Goal: Task Accomplishment & Management: Manage account settings

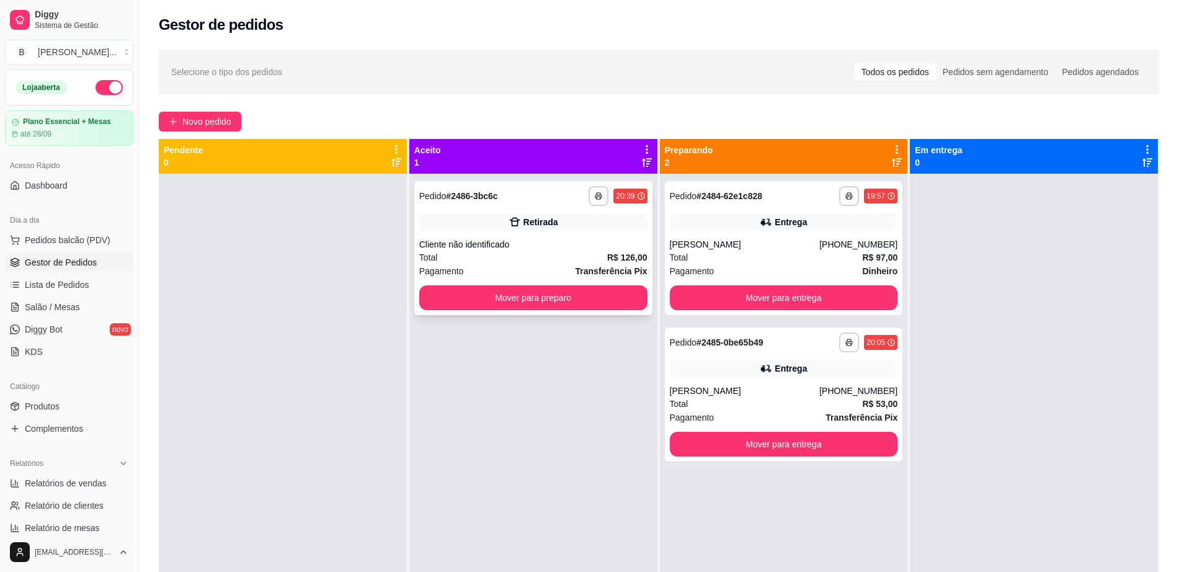
click at [568, 259] on div "Total R$ 126,00" at bounding box center [533, 258] width 228 height 14
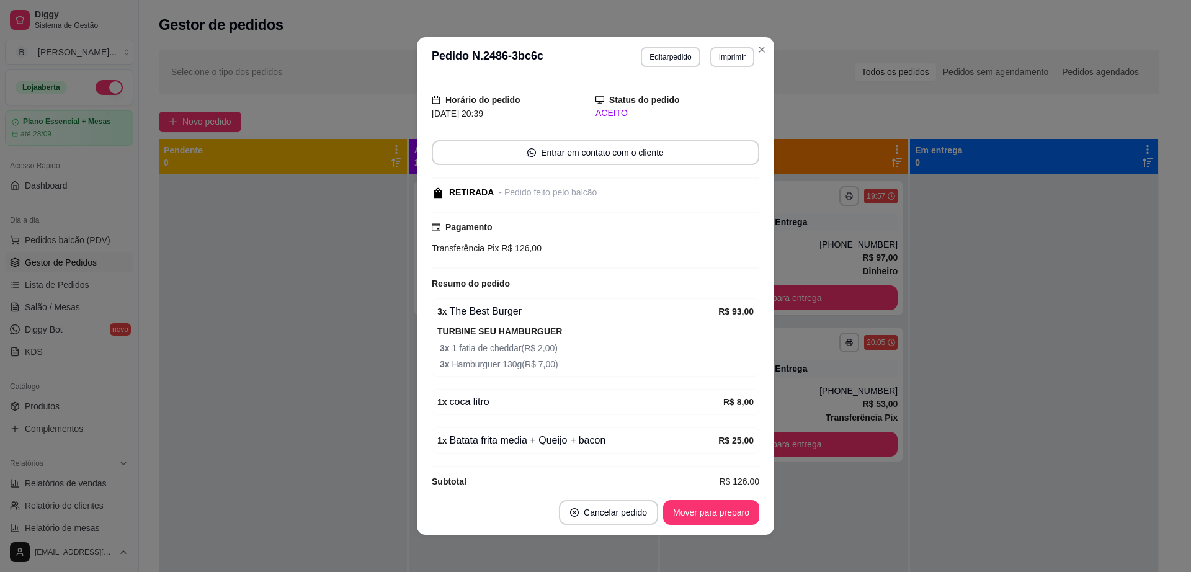
scroll to position [47, 0]
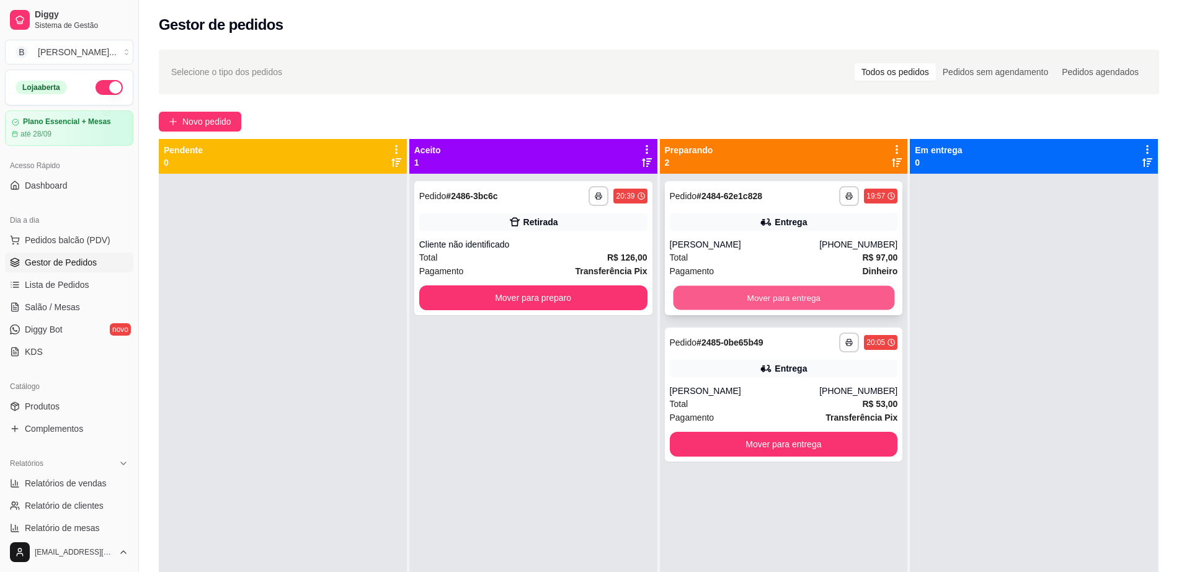
click at [830, 295] on button "Mover para entrega" at bounding box center [783, 298] width 221 height 24
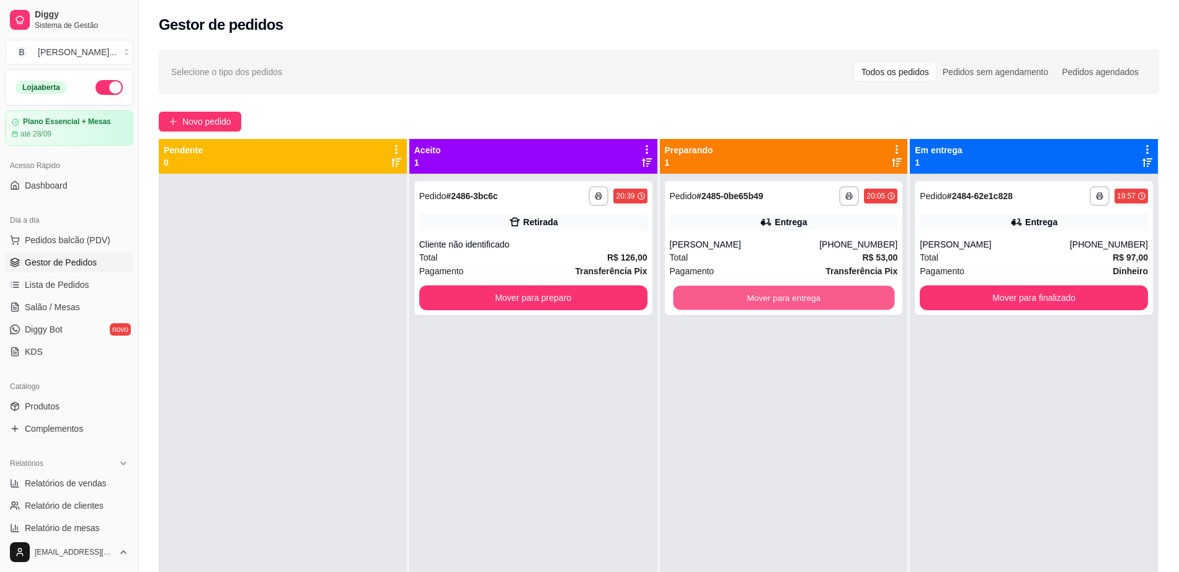
click at [830, 295] on button "Mover para entrega" at bounding box center [783, 298] width 221 height 24
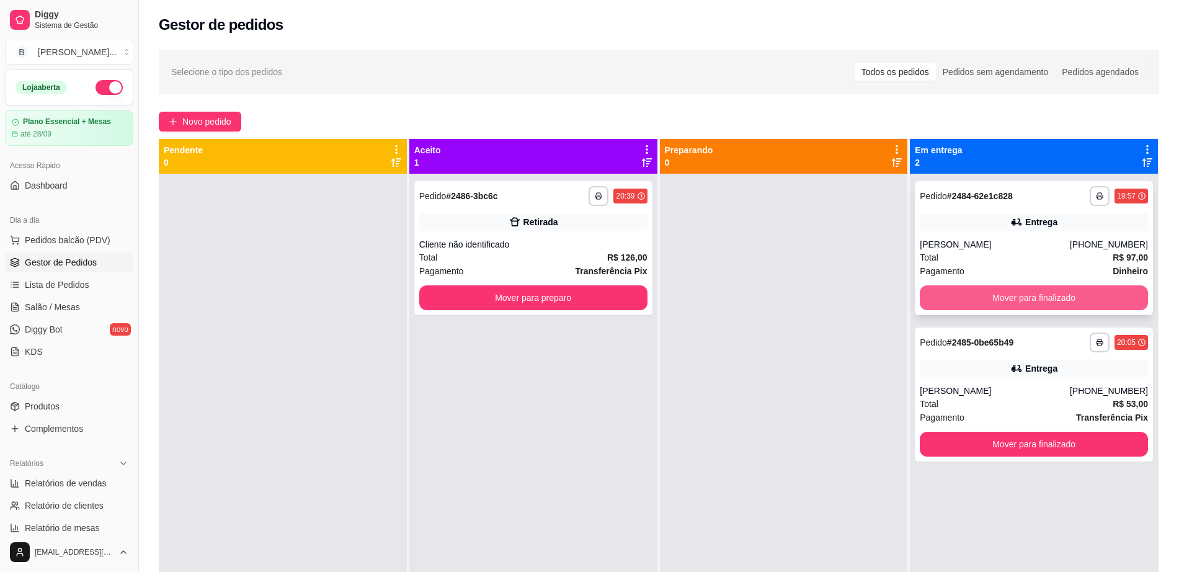
click at [1064, 296] on button "Mover para finalizado" at bounding box center [1034, 297] width 228 height 25
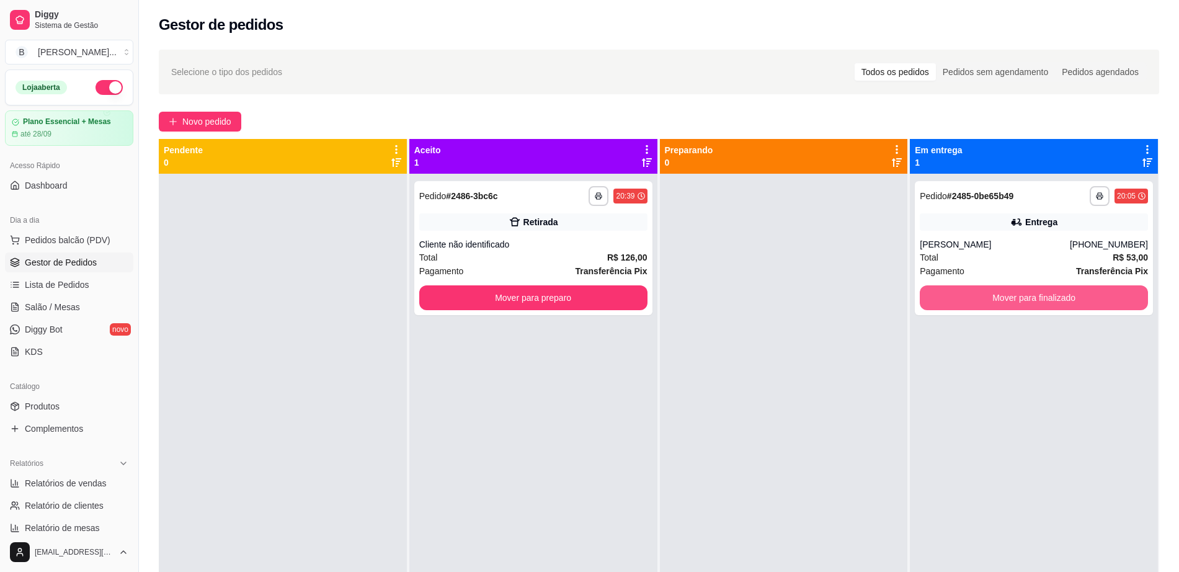
click at [1064, 296] on button "Mover para finalizado" at bounding box center [1034, 297] width 228 height 25
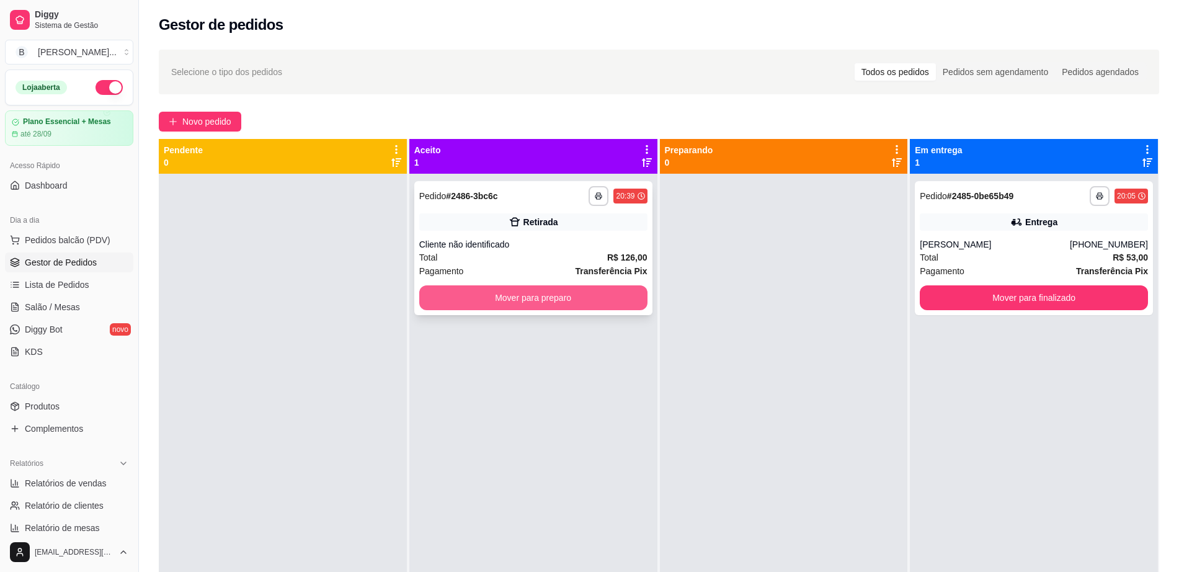
click at [566, 286] on button "Mover para preparo" at bounding box center [533, 297] width 228 height 25
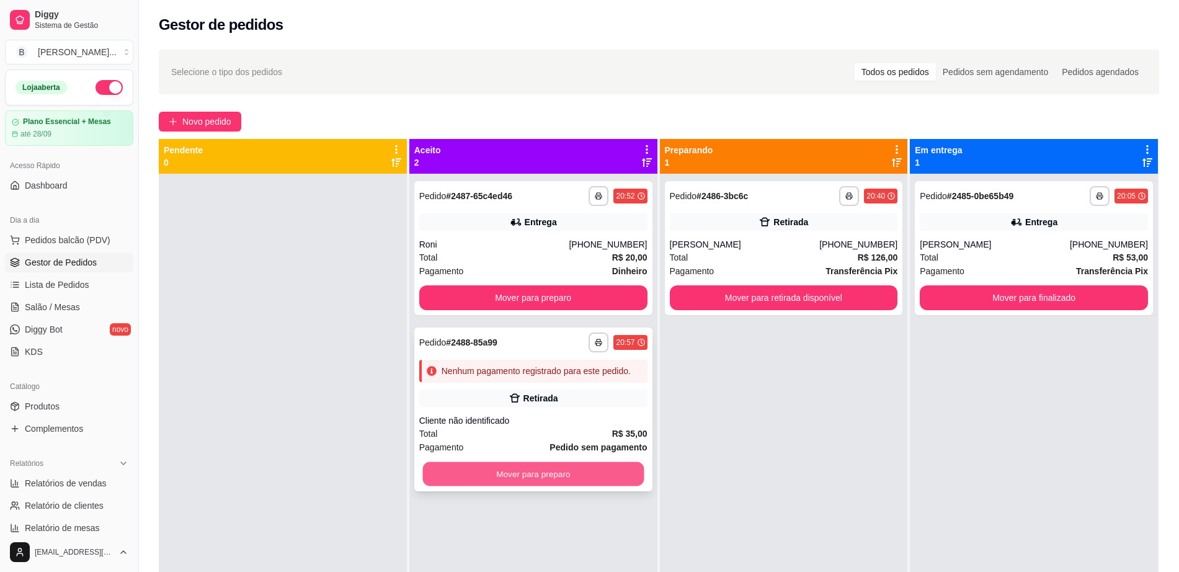
click at [493, 477] on button "Mover para preparo" at bounding box center [532, 474] width 221 height 24
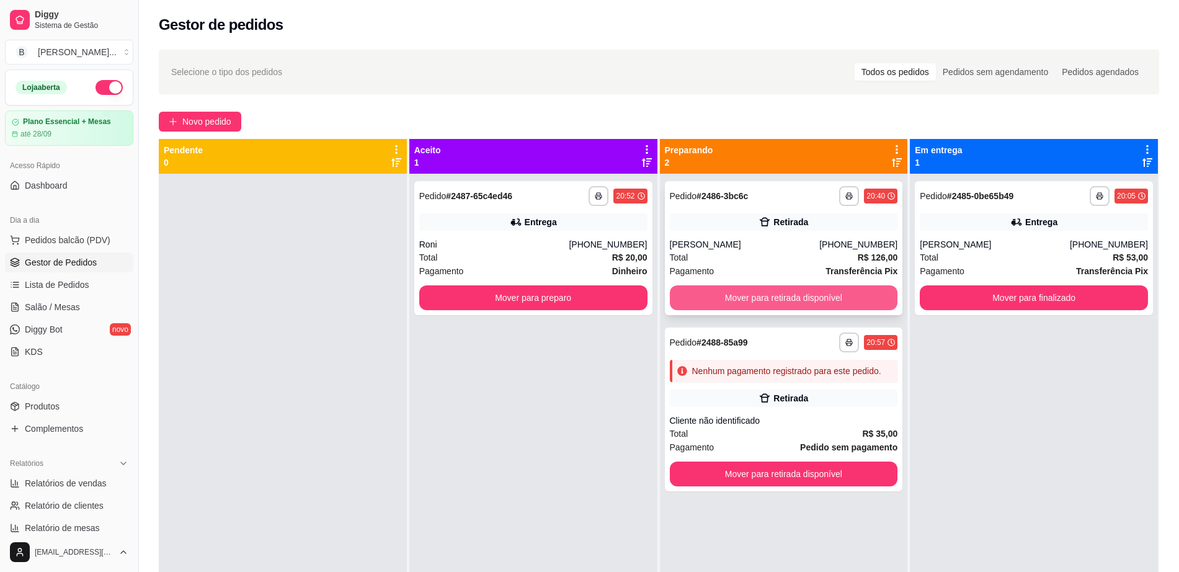
click at [718, 305] on button "Mover para retirada disponível" at bounding box center [784, 297] width 228 height 25
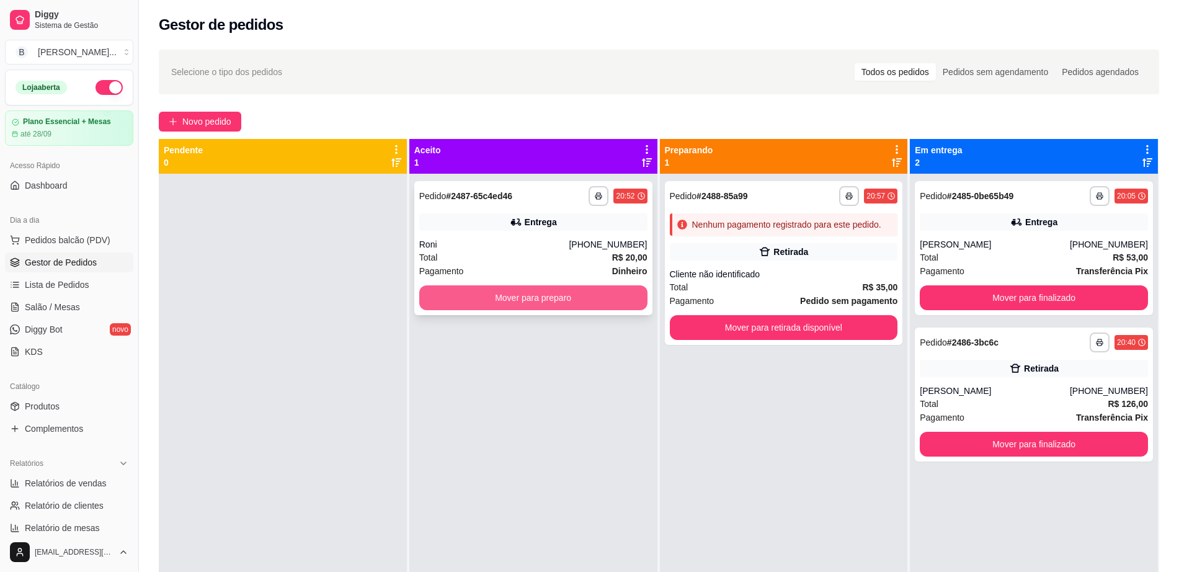
click at [562, 299] on button "Mover para preparo" at bounding box center [533, 297] width 228 height 25
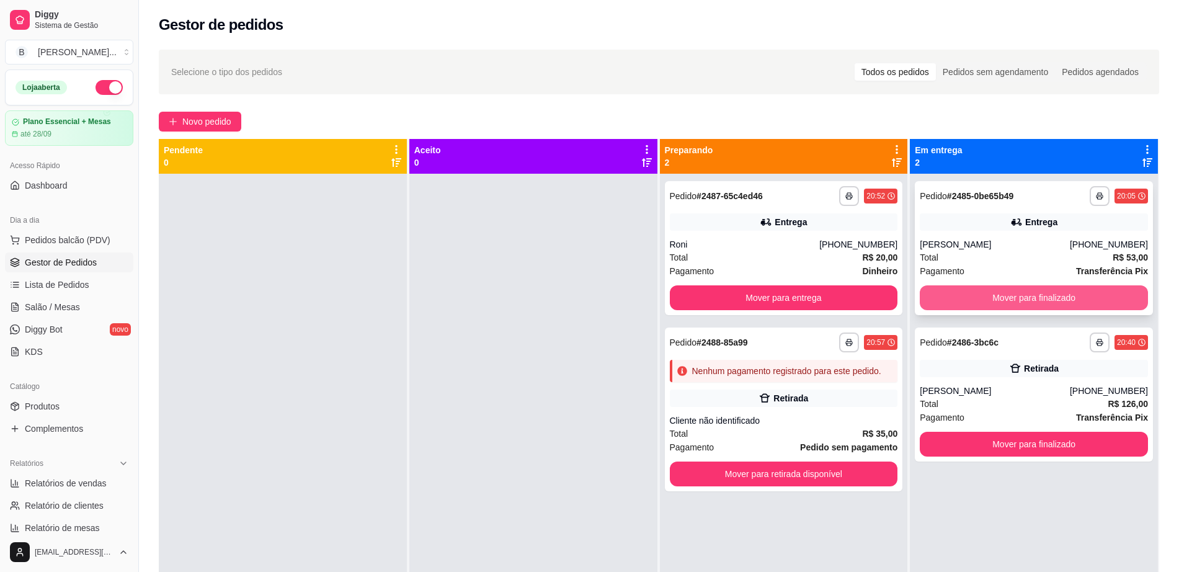
click at [947, 292] on button "Mover para finalizado" at bounding box center [1034, 297] width 228 height 25
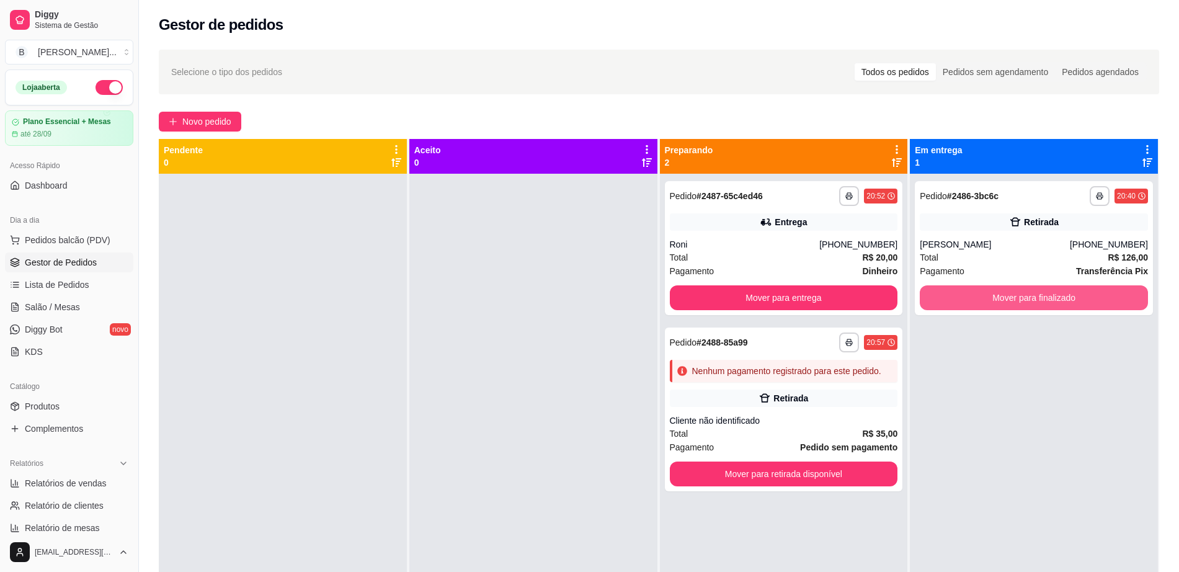
click at [947, 292] on button "Mover para finalizado" at bounding box center [1034, 297] width 228 height 25
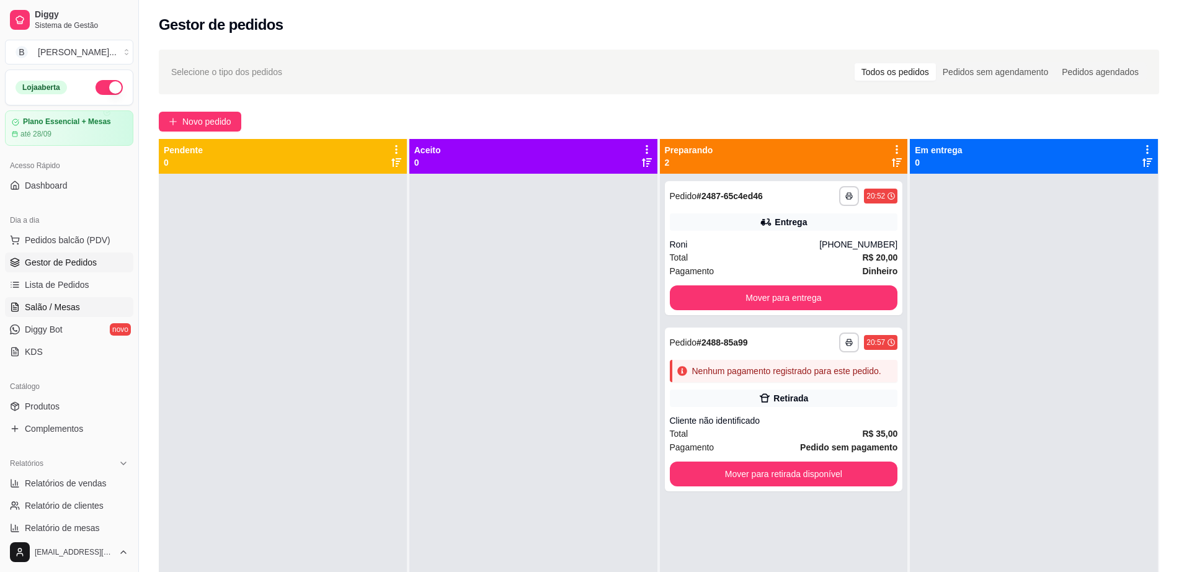
click at [56, 303] on span "Salão / Mesas" at bounding box center [52, 307] width 55 height 12
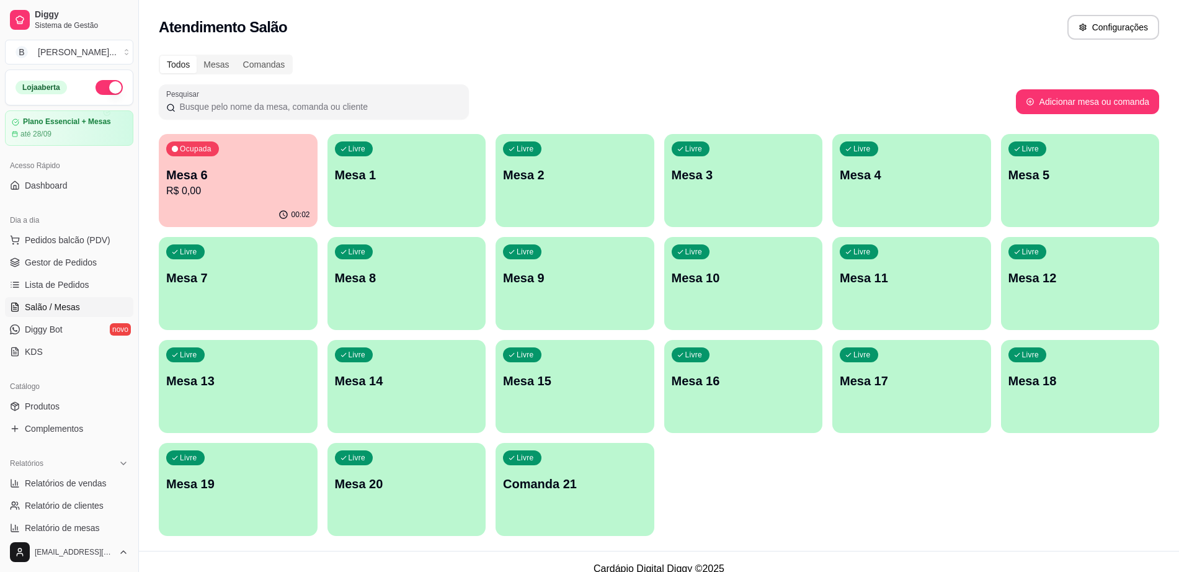
click at [203, 202] on div "Ocupada Mesa 6 R$ 0,00" at bounding box center [238, 168] width 159 height 69
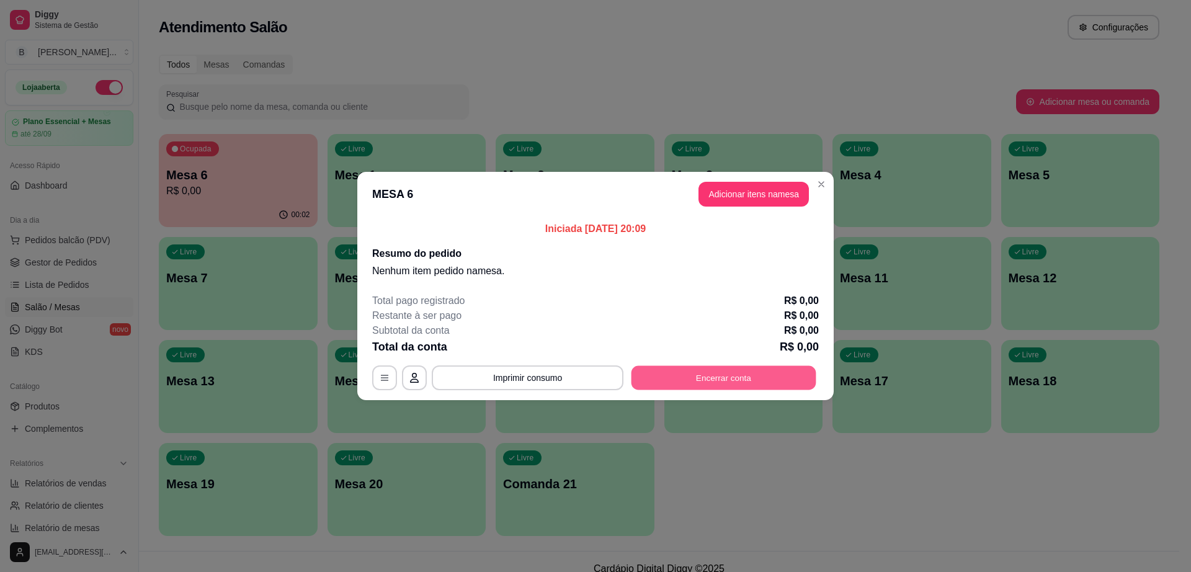
click at [712, 384] on button "Encerrar conta" at bounding box center [723, 378] width 185 height 24
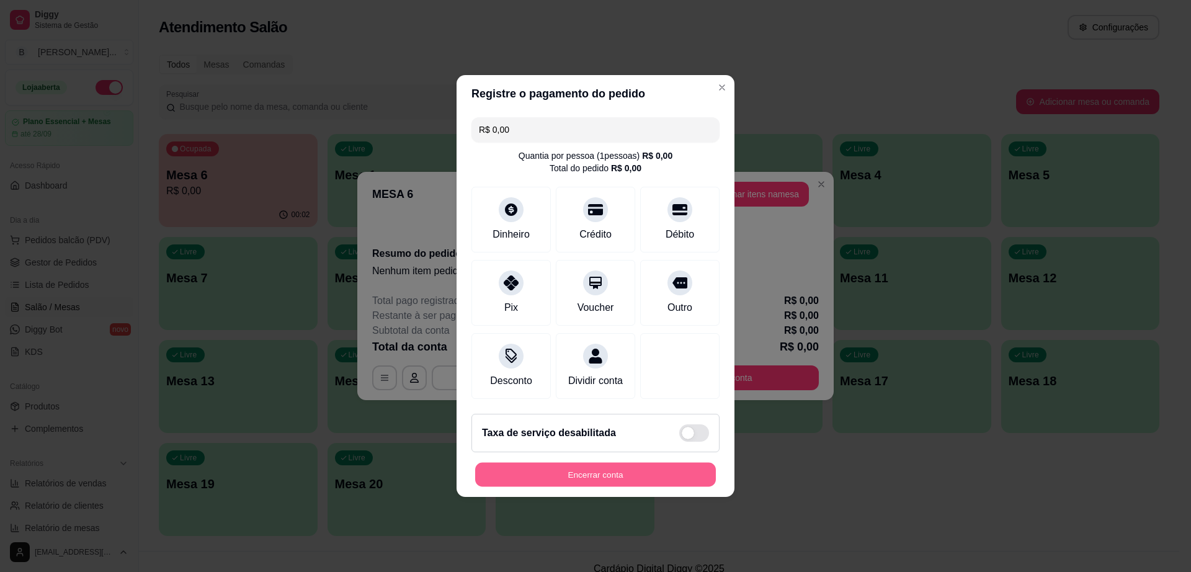
click at [664, 476] on button "Encerrar conta" at bounding box center [595, 475] width 241 height 24
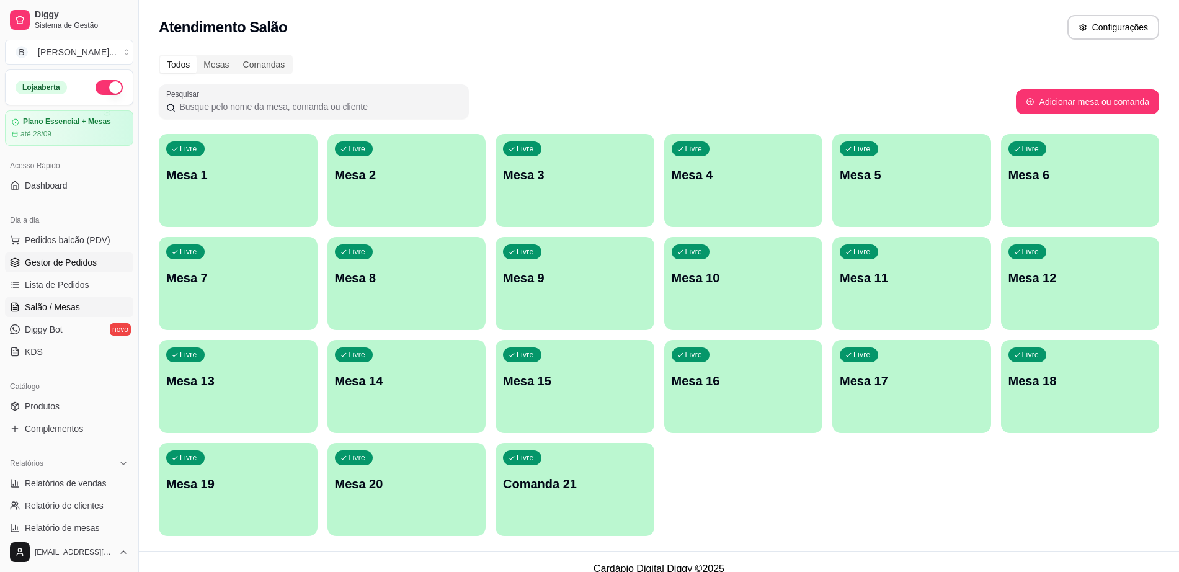
click at [26, 254] on link "Gestor de Pedidos" at bounding box center [69, 262] width 128 height 20
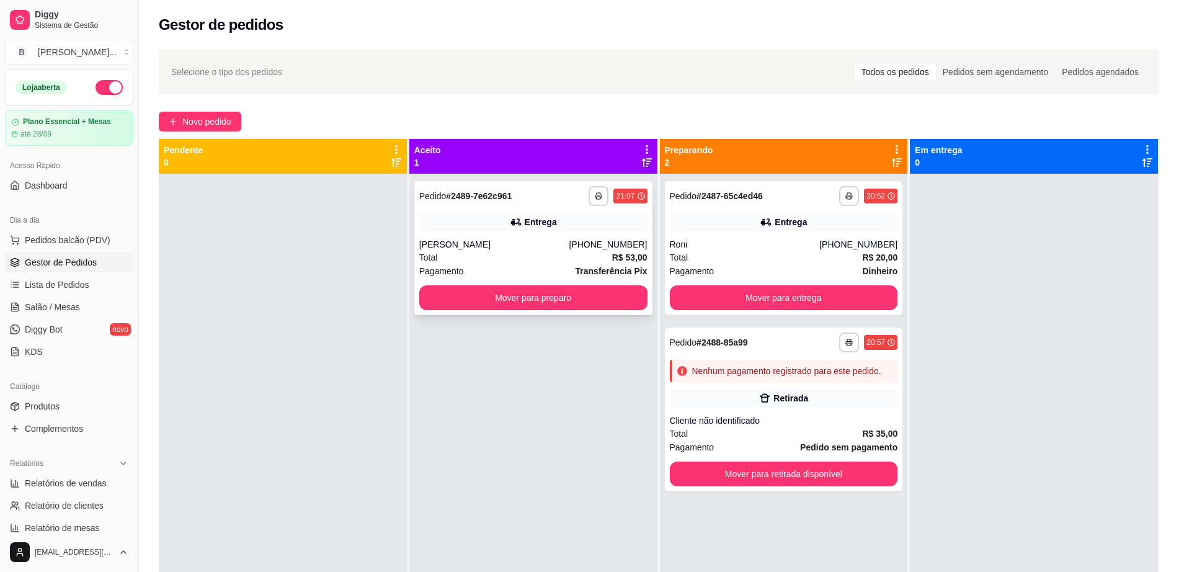
click at [522, 231] on div "**********" at bounding box center [533, 248] width 238 height 134
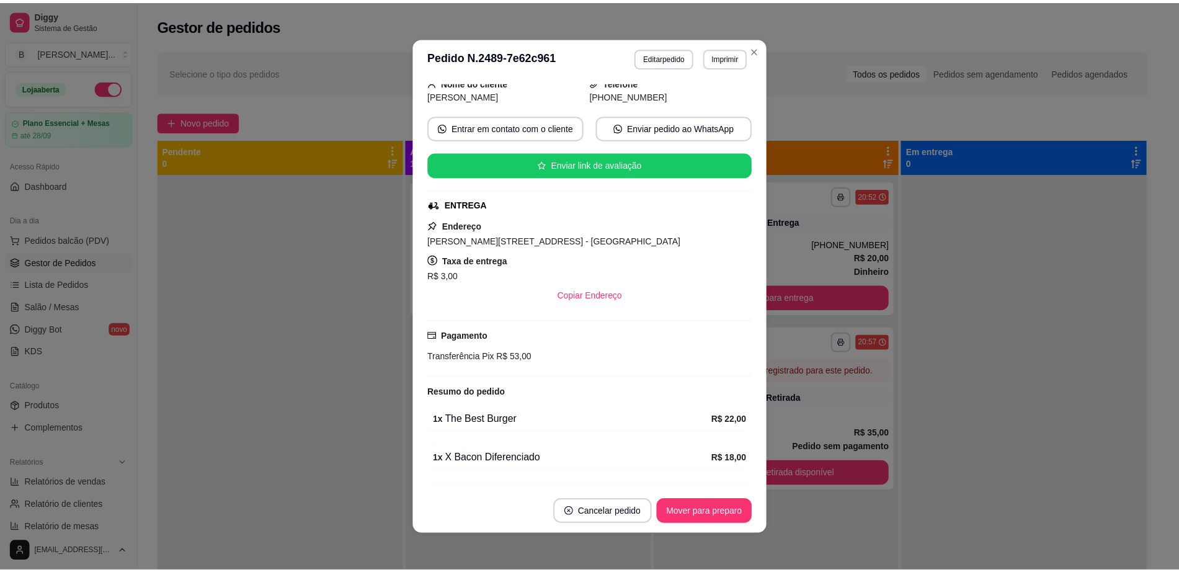
scroll to position [156, 0]
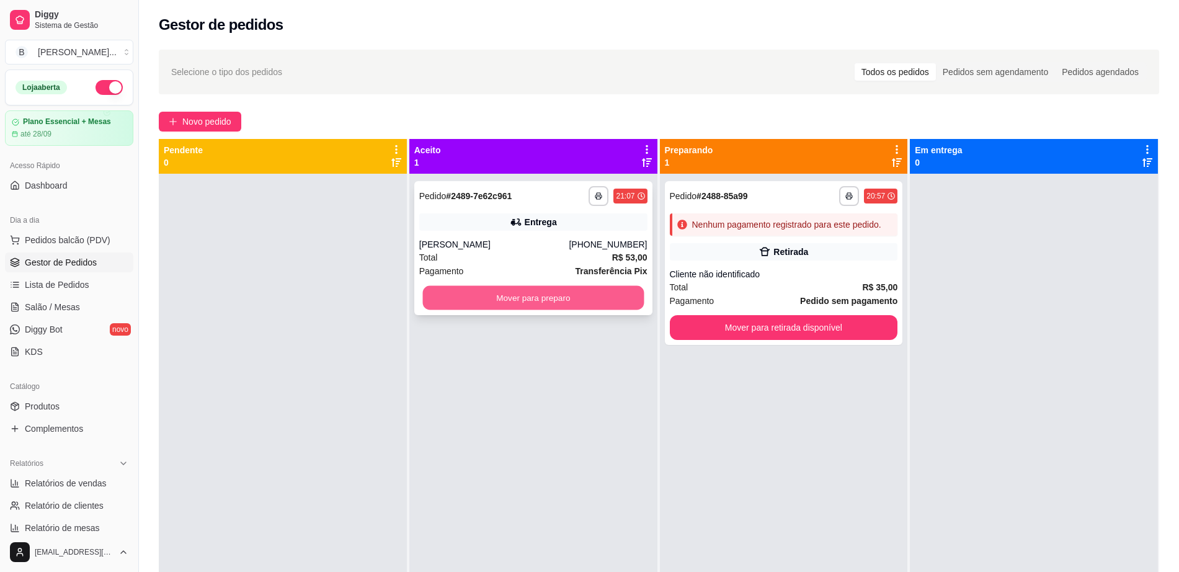
click at [492, 301] on button "Mover para preparo" at bounding box center [532, 298] width 221 height 24
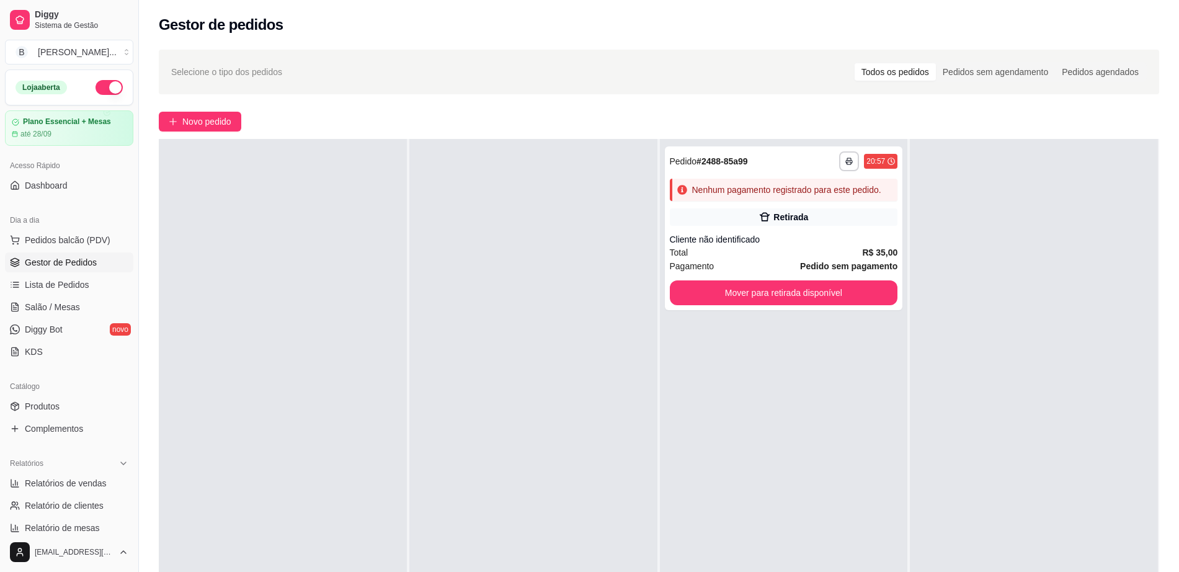
scroll to position [189, 0]
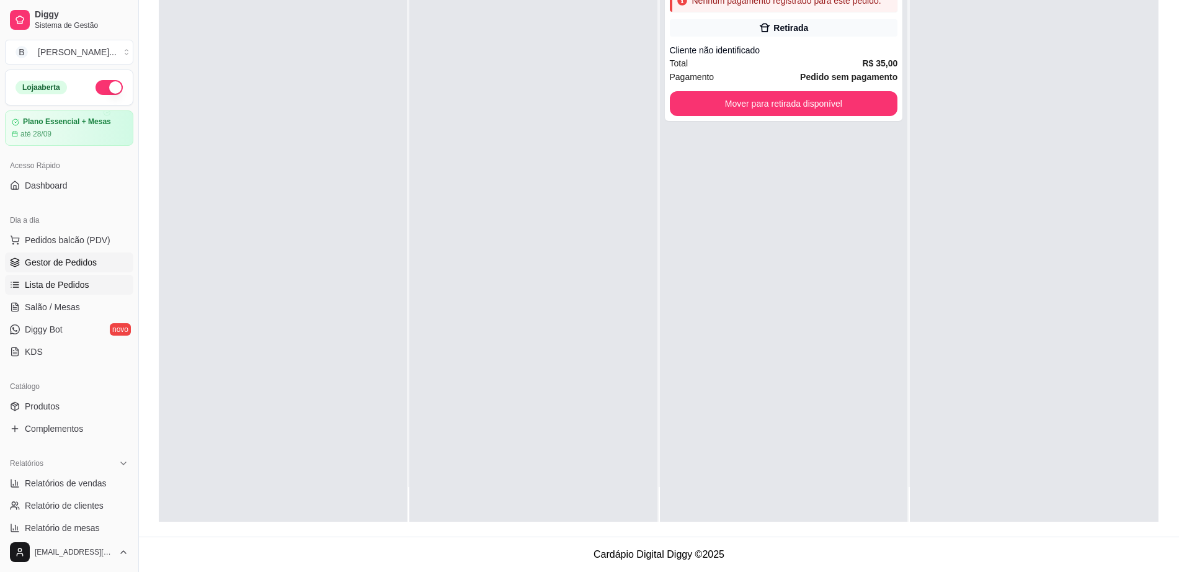
click at [71, 280] on span "Lista de Pedidos" at bounding box center [57, 285] width 65 height 12
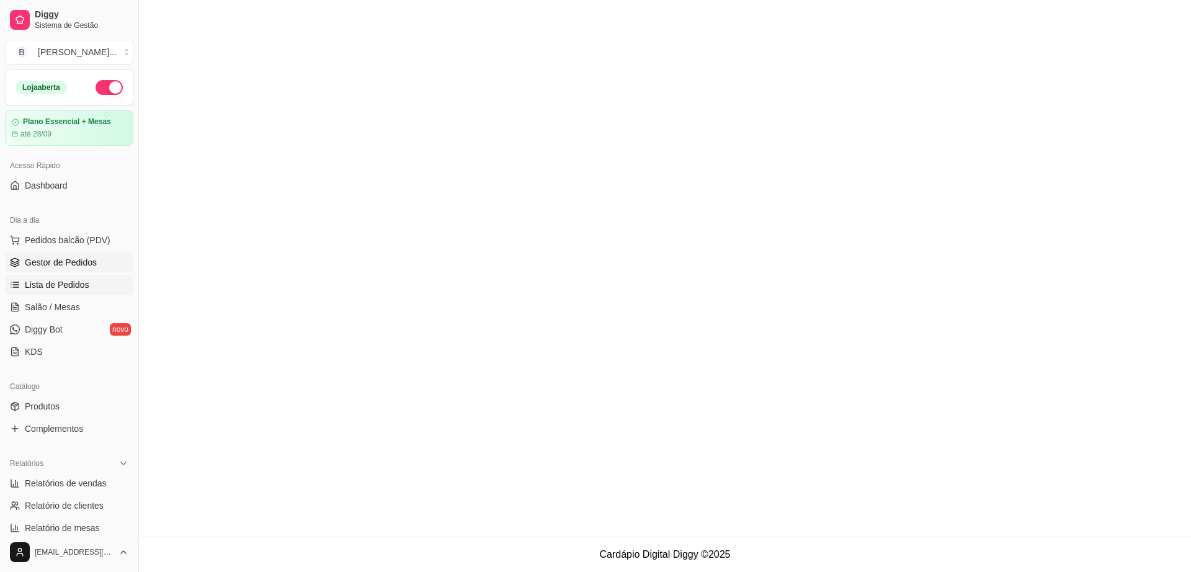
click at [68, 257] on span "Gestor de Pedidos" at bounding box center [61, 262] width 72 height 12
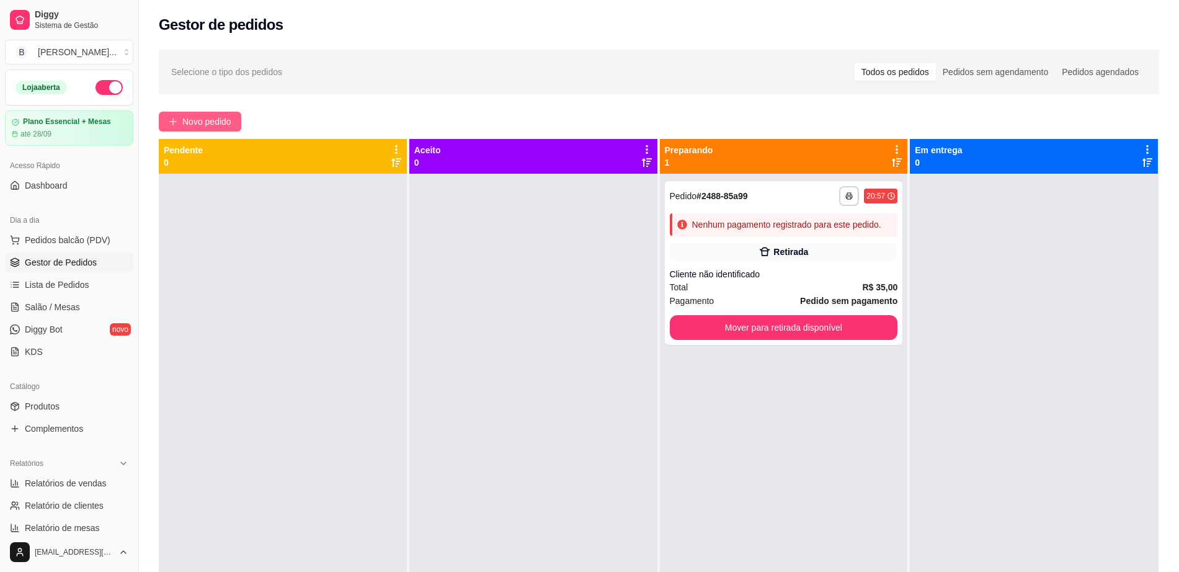
click at [177, 121] on icon "plus" at bounding box center [173, 121] width 9 height 9
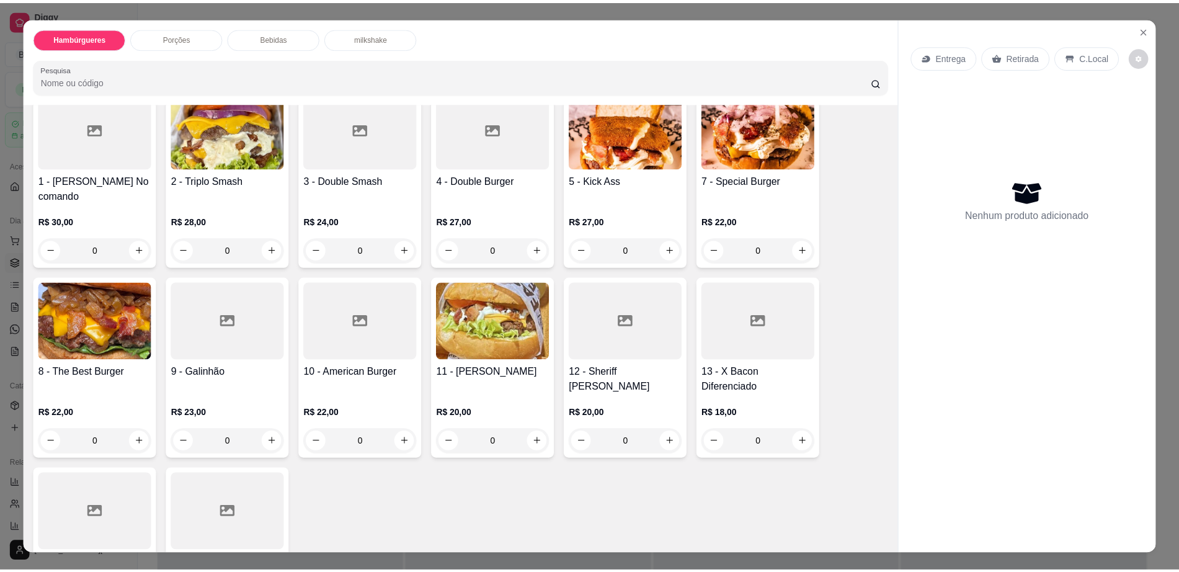
scroll to position [155, 0]
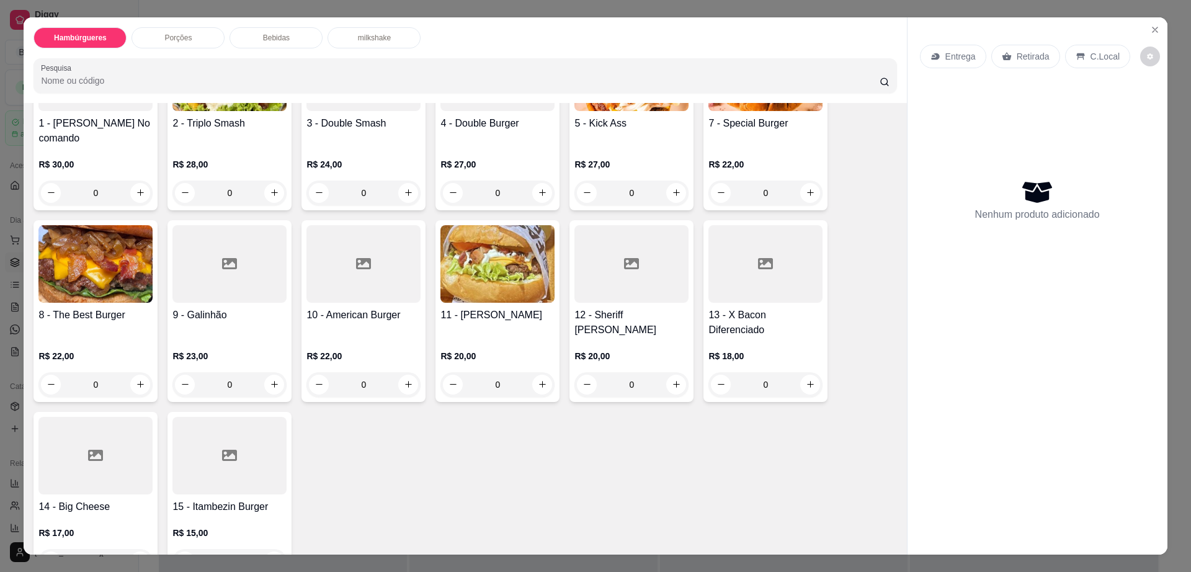
click at [633, 261] on div at bounding box center [631, 264] width 114 height 78
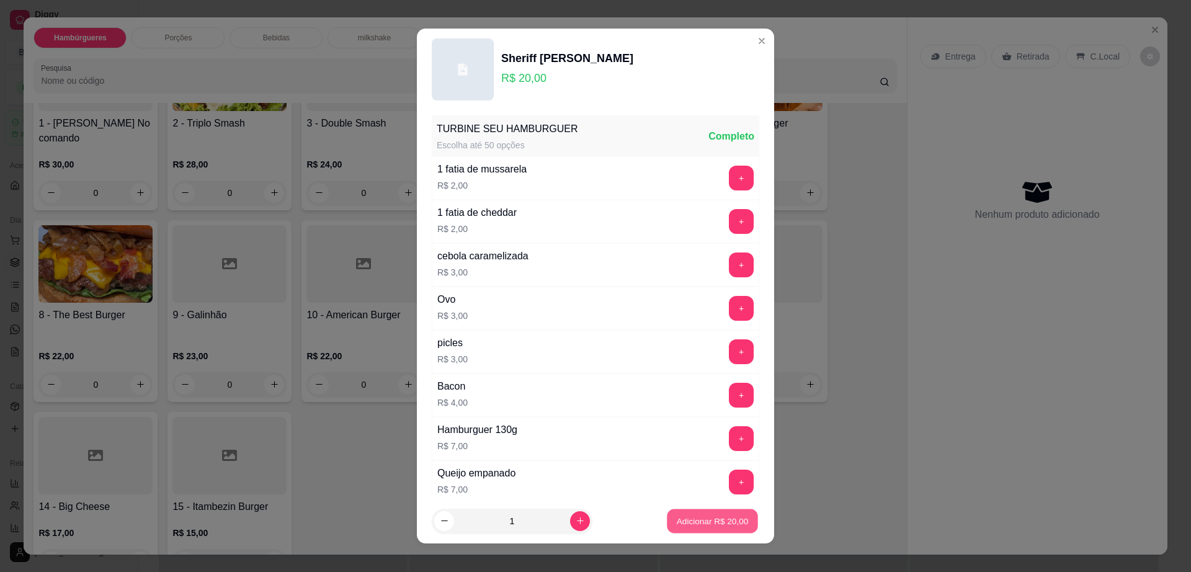
click at [702, 520] on p "Adicionar R$ 20,00" at bounding box center [713, 521] width 72 height 12
type input "1"
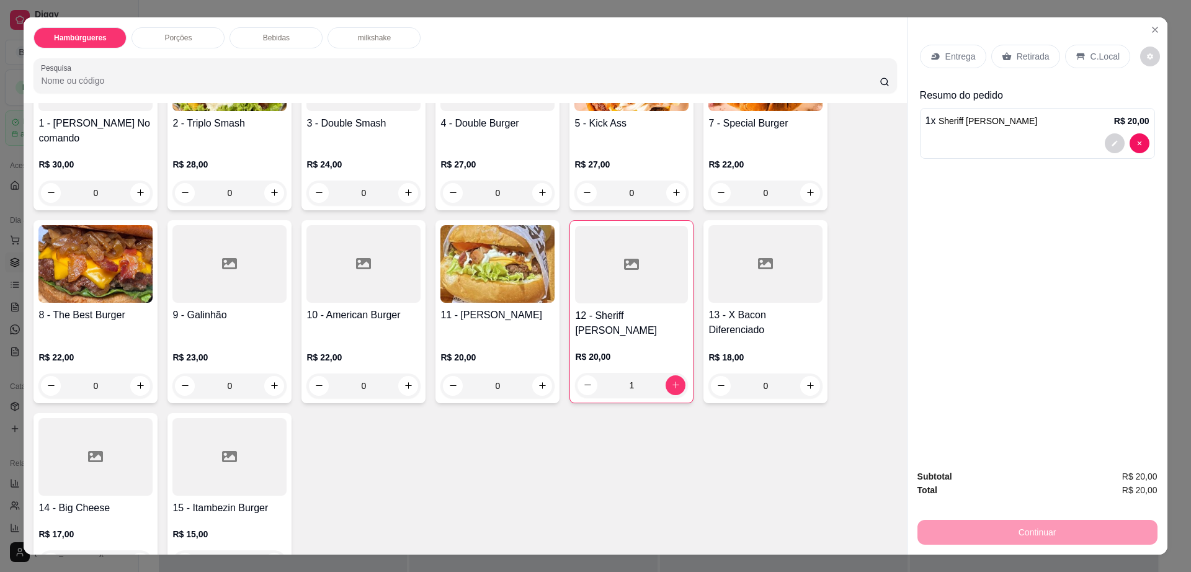
click at [1008, 49] on div "Retirada" at bounding box center [1025, 57] width 69 height 24
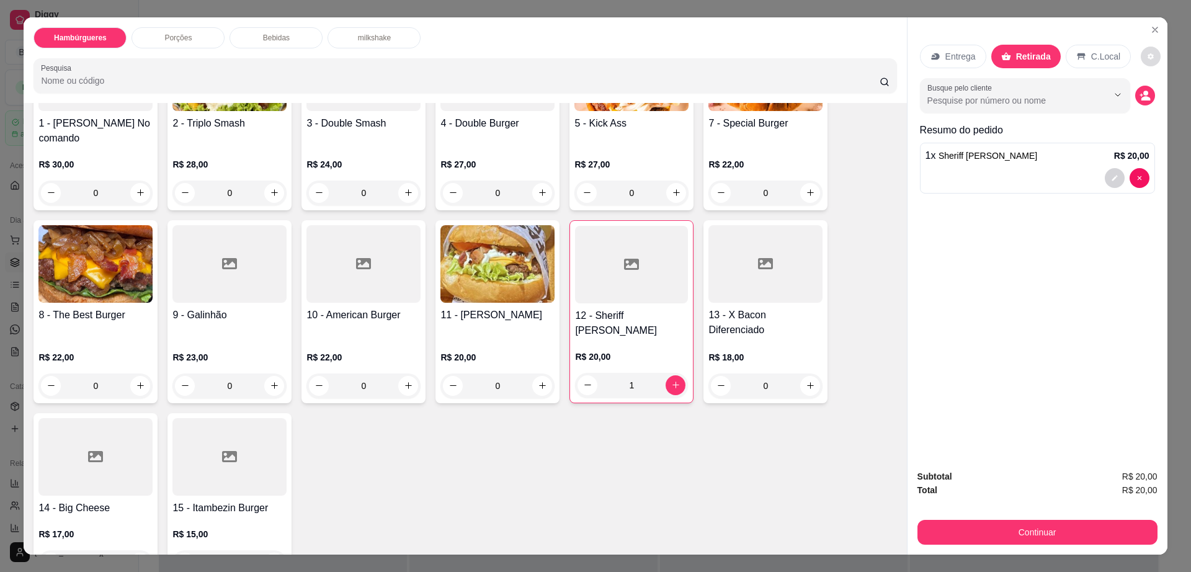
click at [1144, 51] on button "decrease-product-quantity" at bounding box center [1151, 57] width 20 height 20
click at [1050, 543] on button "Continuar" at bounding box center [1037, 532] width 240 height 25
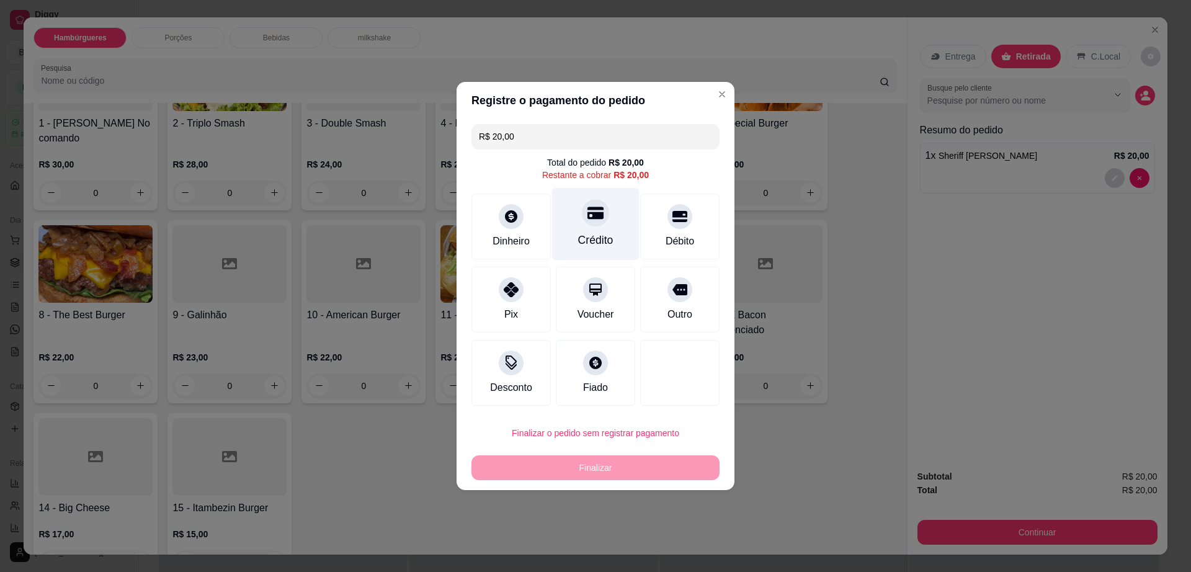
click at [601, 233] on div "Crédito" at bounding box center [595, 240] width 35 height 16
type input "R$ 0,00"
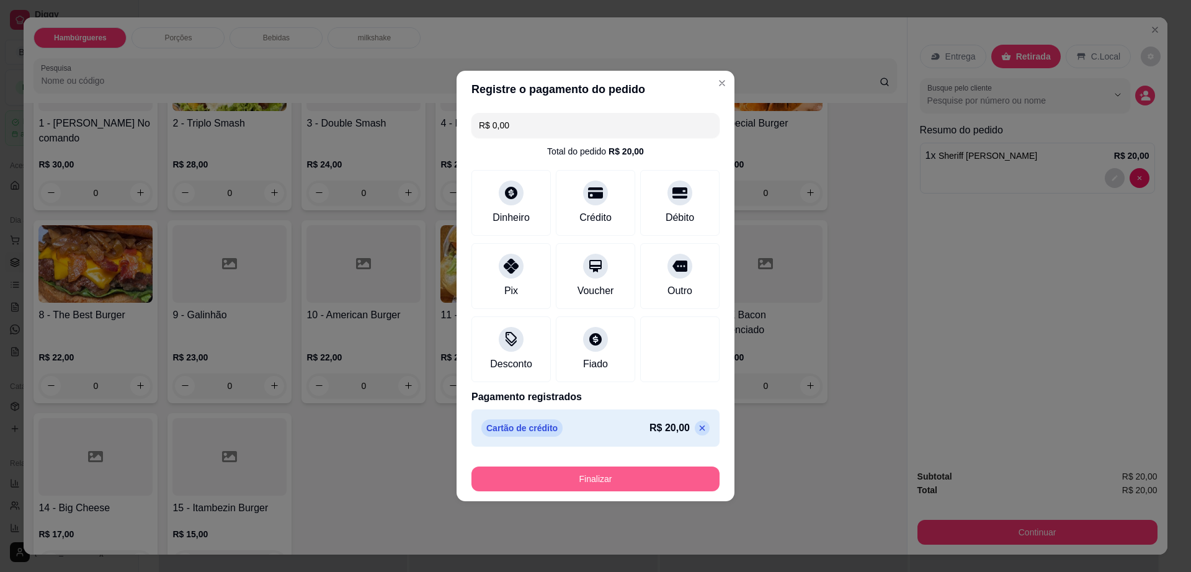
click at [622, 471] on button "Finalizar" at bounding box center [595, 478] width 248 height 25
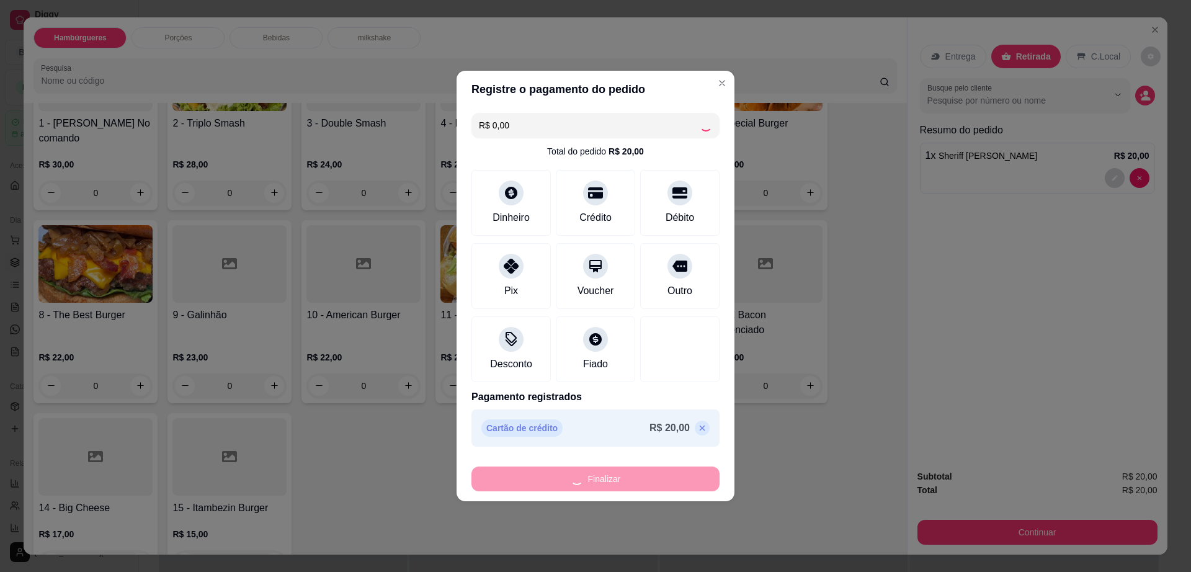
type input "0"
type input "-R$ 20,00"
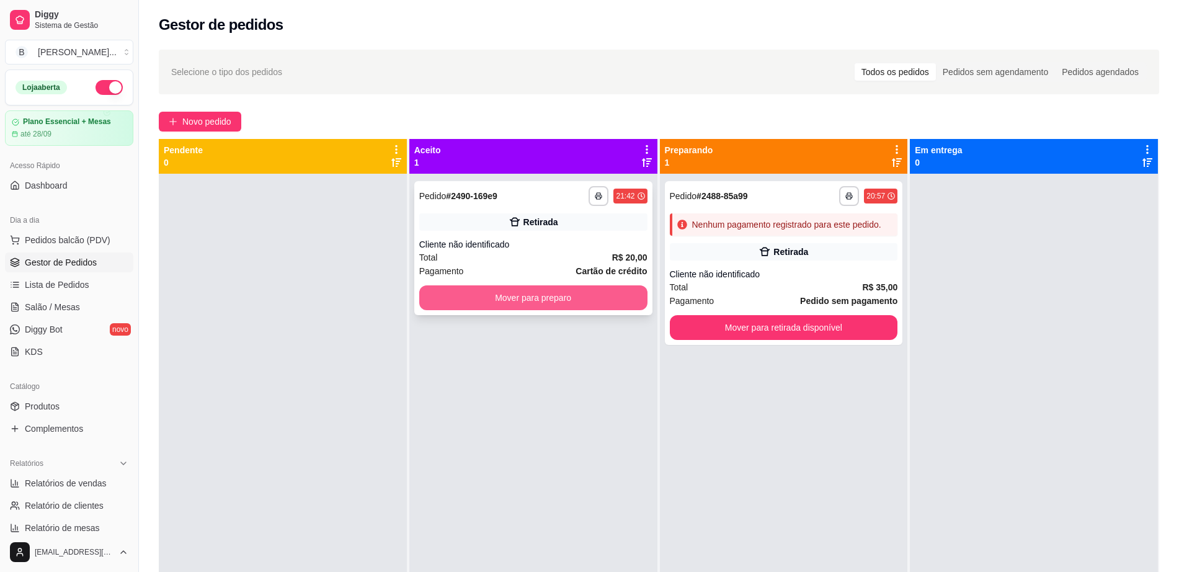
click at [522, 308] on button "Mover para preparo" at bounding box center [533, 297] width 228 height 25
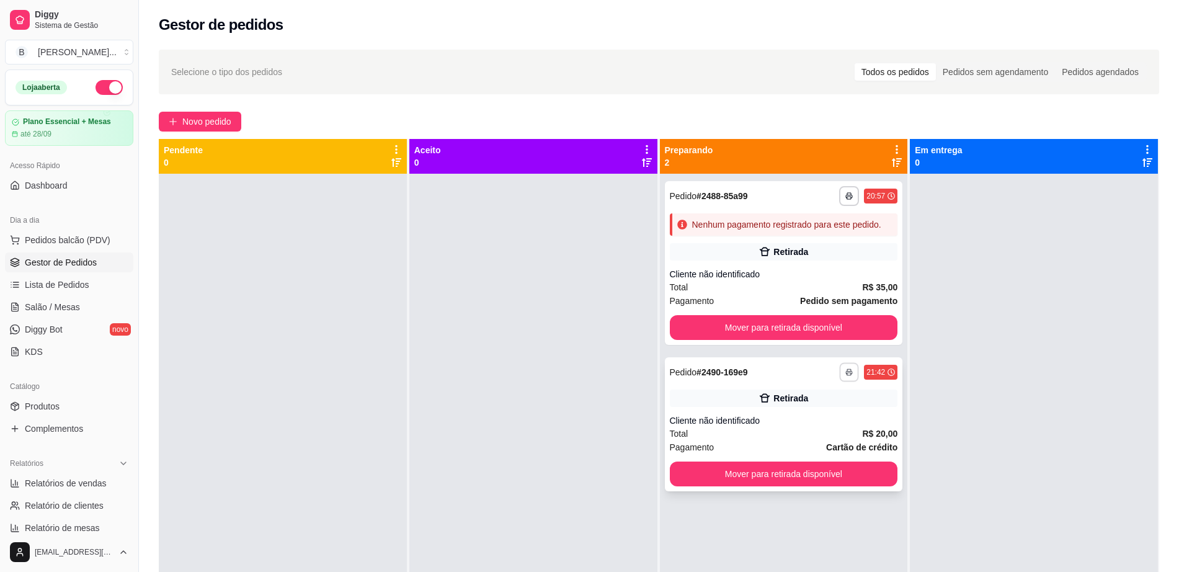
click at [845, 372] on icon "button" at bounding box center [848, 371] width 7 height 7
click at [824, 417] on button "Impressora" at bounding box center [808, 416] width 90 height 20
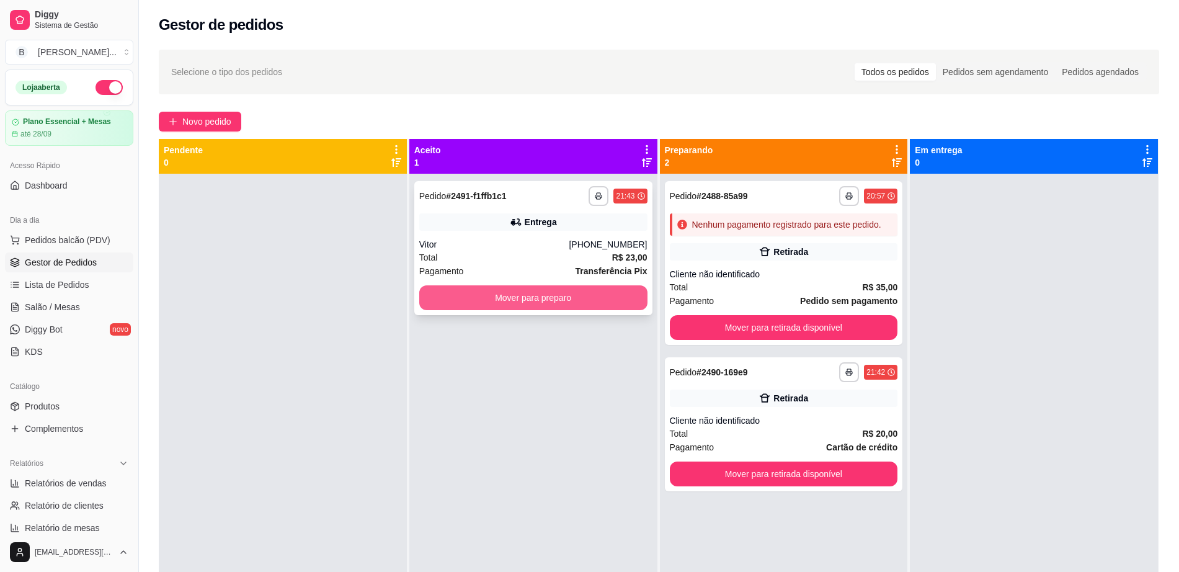
click at [534, 300] on button "Mover para preparo" at bounding box center [533, 297] width 228 height 25
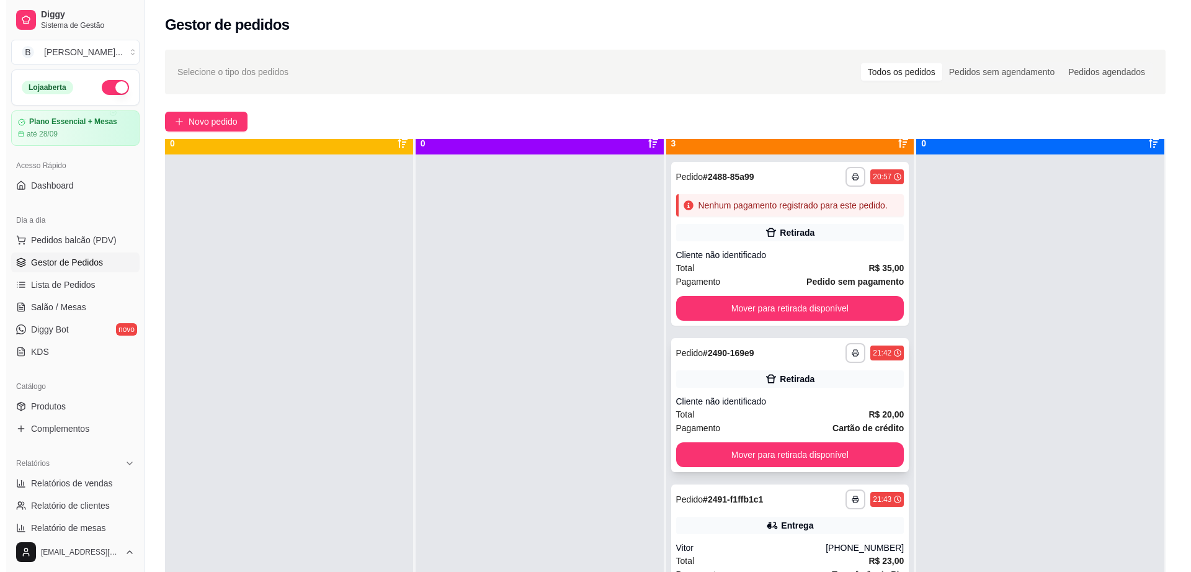
scroll to position [35, 0]
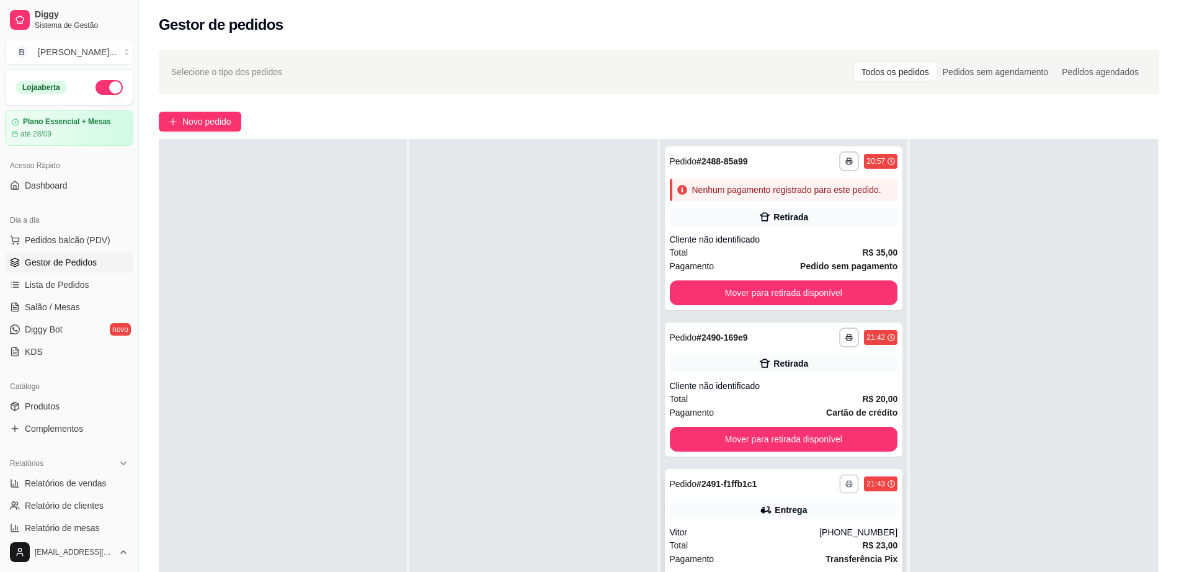
click at [845, 493] on button "button" at bounding box center [849, 483] width 19 height 19
click at [782, 519] on div "**********" at bounding box center [784, 536] width 238 height 134
click at [750, 479] on div "**********" at bounding box center [784, 484] width 228 height 20
click at [110, 236] on button "Pedidos balcão (PDV)" at bounding box center [69, 240] width 128 height 20
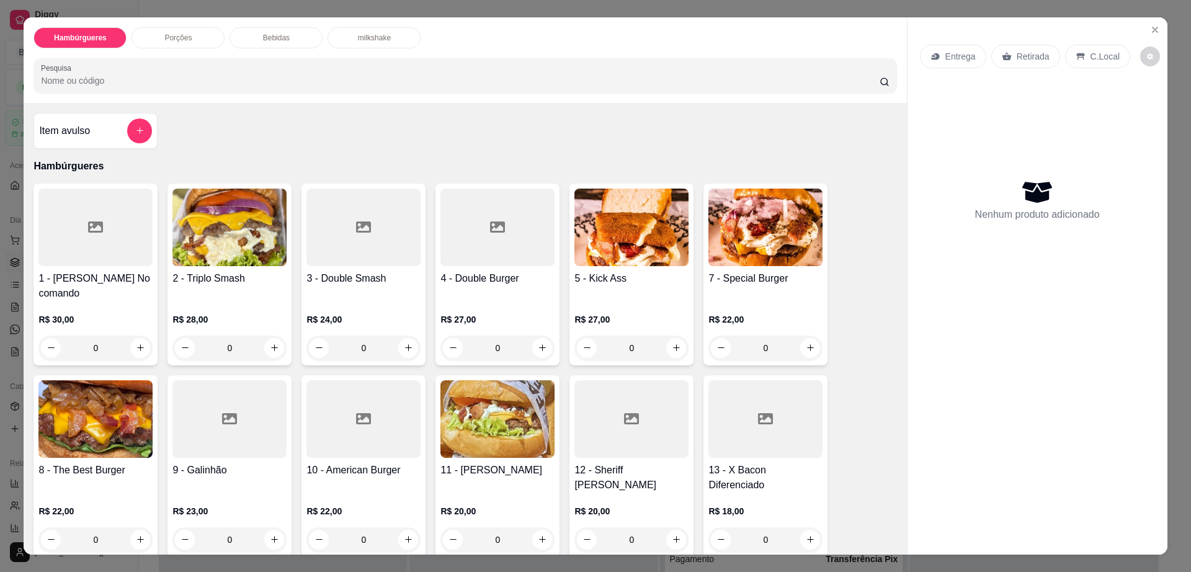
scroll to position [310, 0]
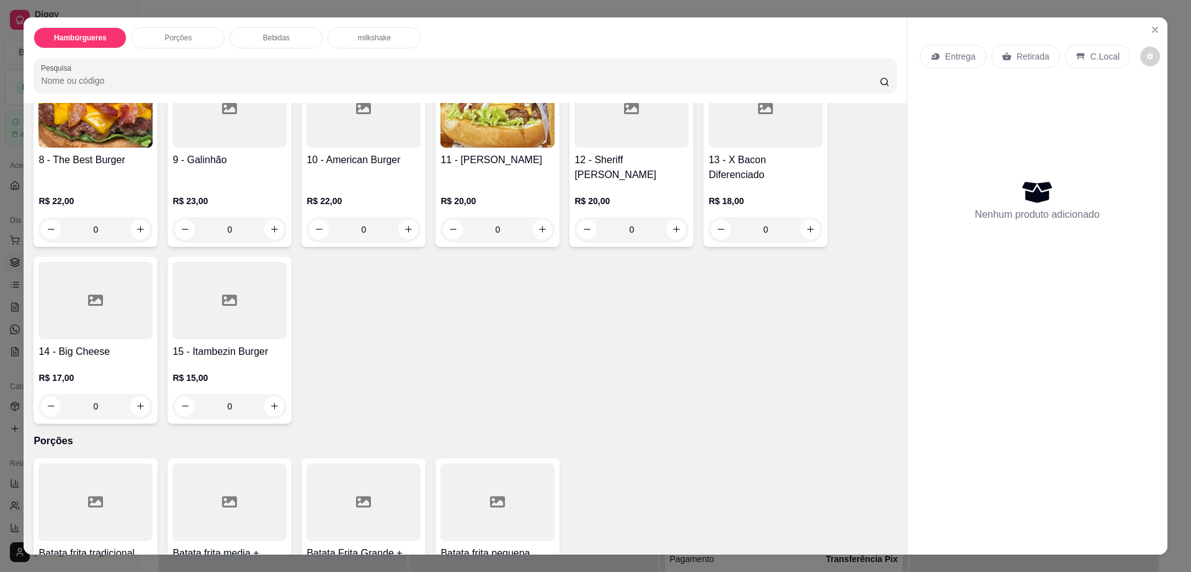
click at [205, 275] on div at bounding box center [229, 301] width 114 height 78
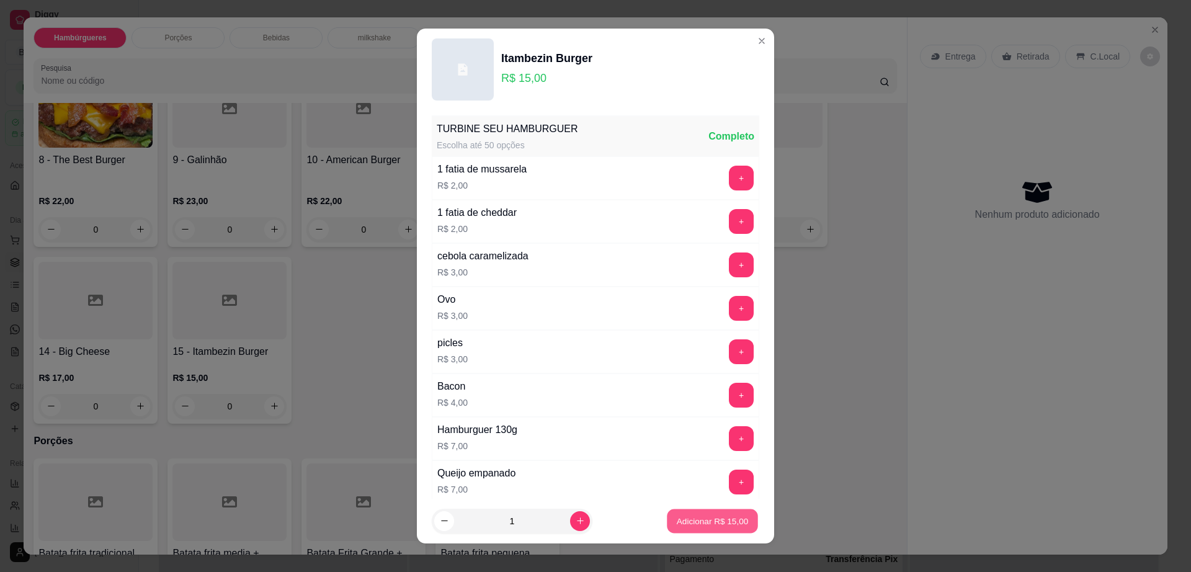
click at [685, 518] on p "Adicionar R$ 15,00" at bounding box center [713, 521] width 72 height 12
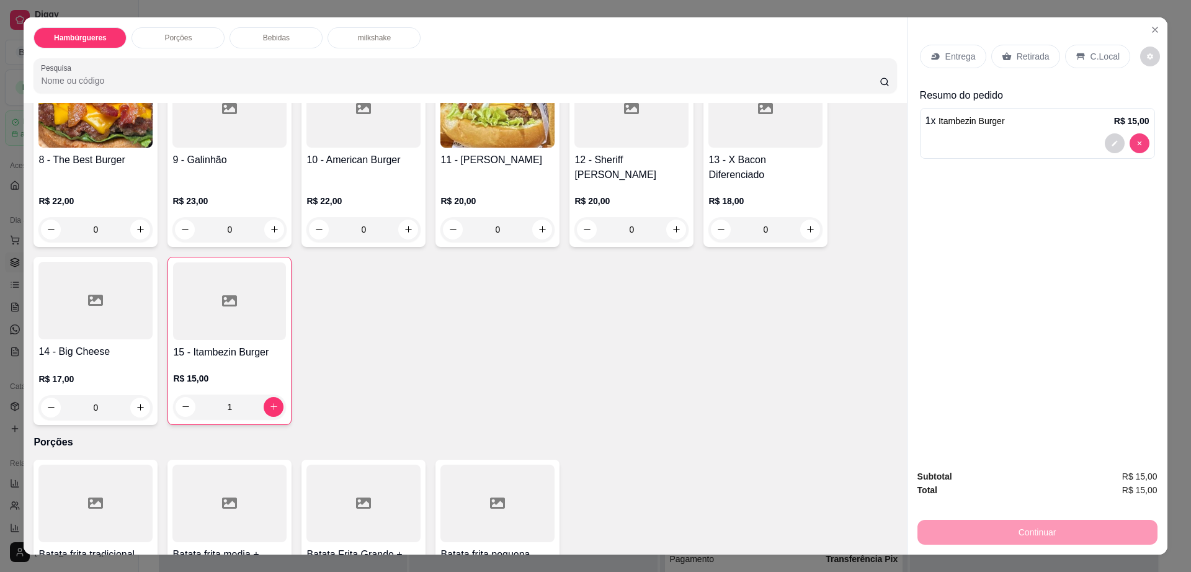
type input "0"
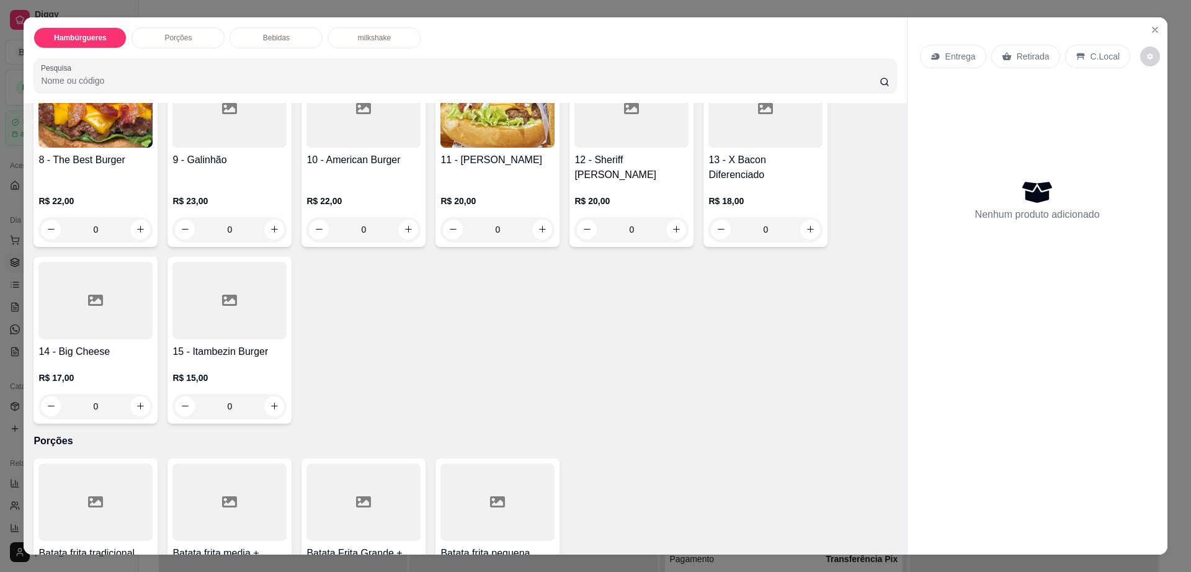
click at [62, 270] on div at bounding box center [95, 301] width 114 height 78
click at [736, 182] on div "R$ 18,00 0" at bounding box center [765, 212] width 114 height 60
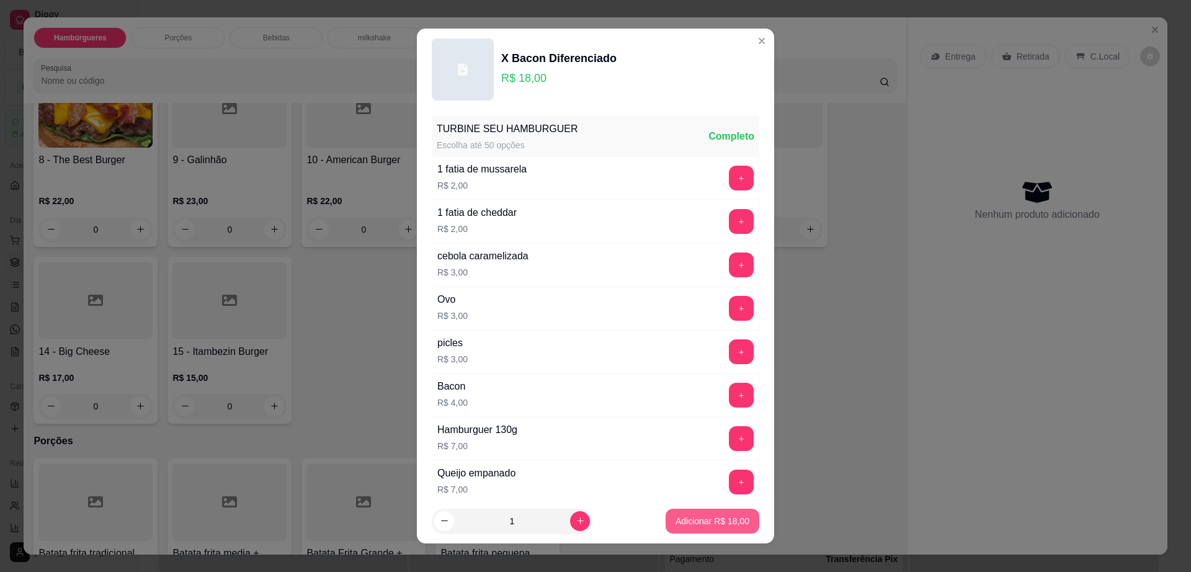
click at [721, 515] on p "Adicionar R$ 18,00" at bounding box center [713, 521] width 74 height 12
type input "1"
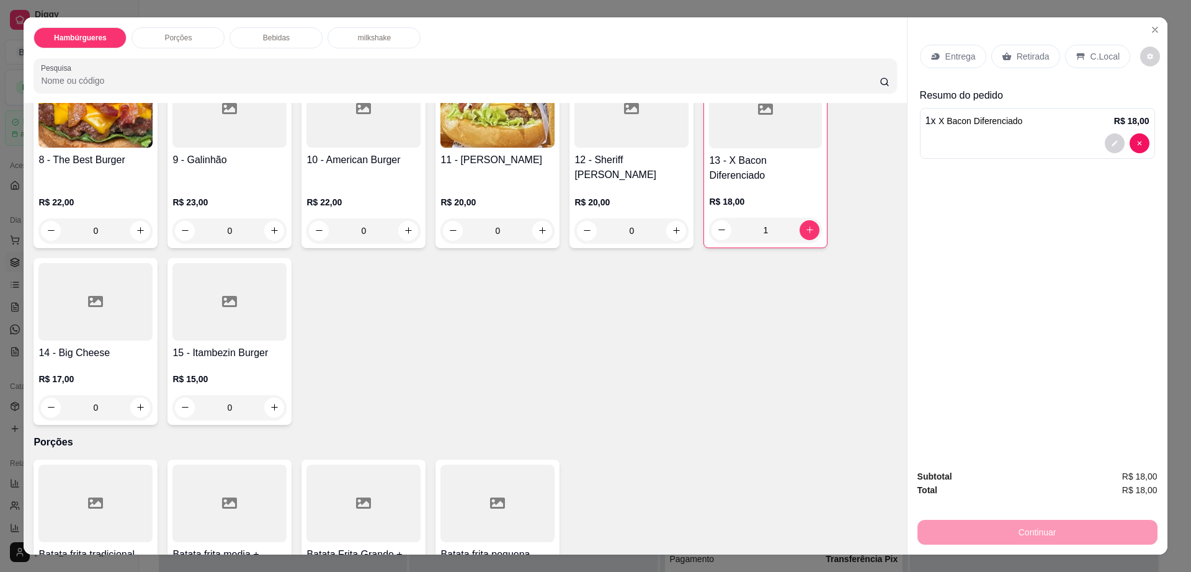
click at [935, 62] on div "Entrega" at bounding box center [953, 57] width 66 height 24
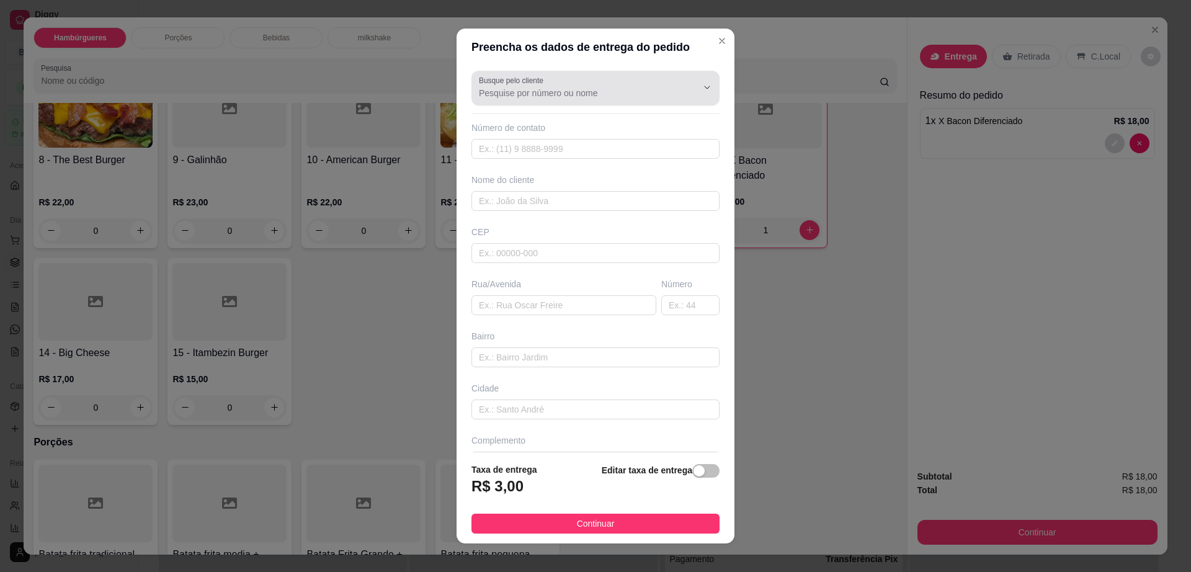
click at [631, 84] on div at bounding box center [595, 88] width 233 height 25
type input "j"
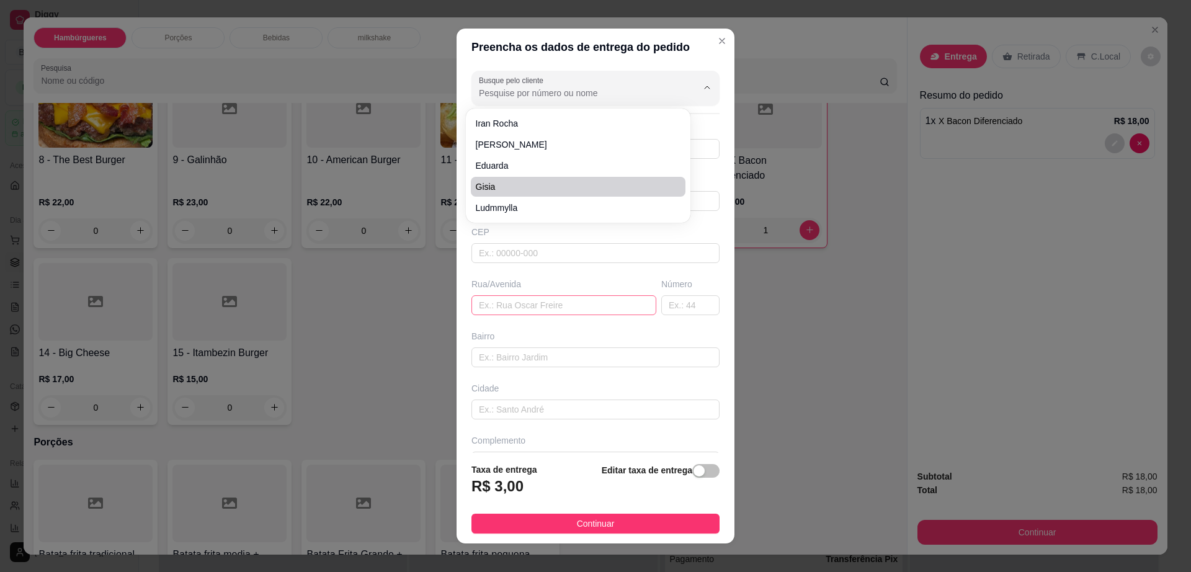
click at [562, 305] on input "text" at bounding box center [563, 305] width 185 height 20
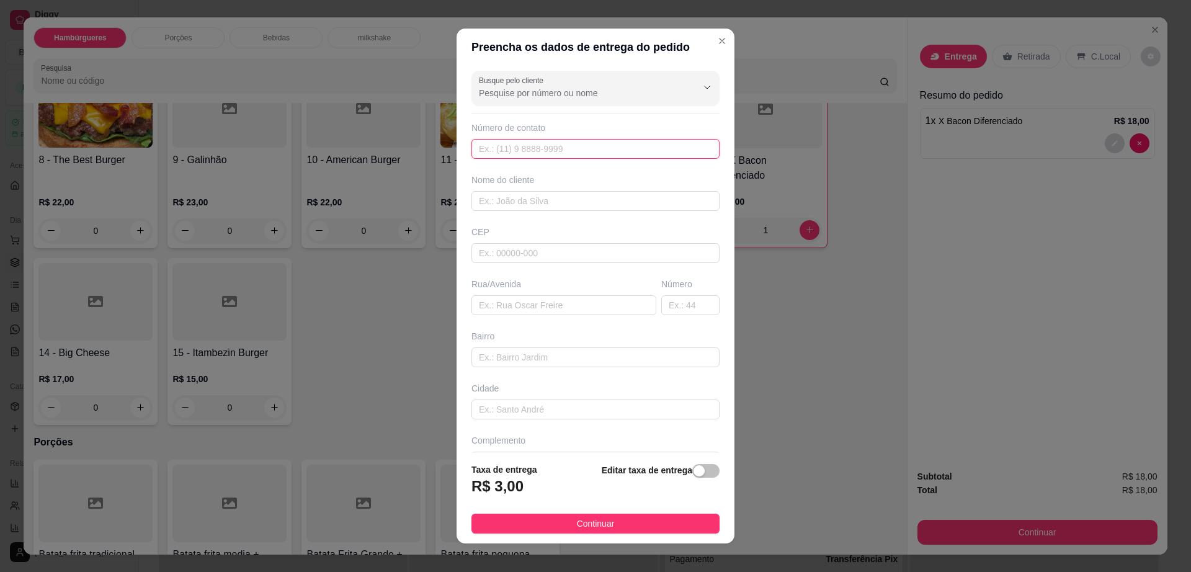
click at [571, 154] on input "text" at bounding box center [595, 149] width 248 height 20
paste input "[PHONE_NUMBER]"
type input "[PHONE_NUMBER]"
click at [570, 189] on div "Nome do cliente" at bounding box center [595, 192] width 253 height 37
click at [569, 199] on input "text" at bounding box center [595, 201] width 248 height 20
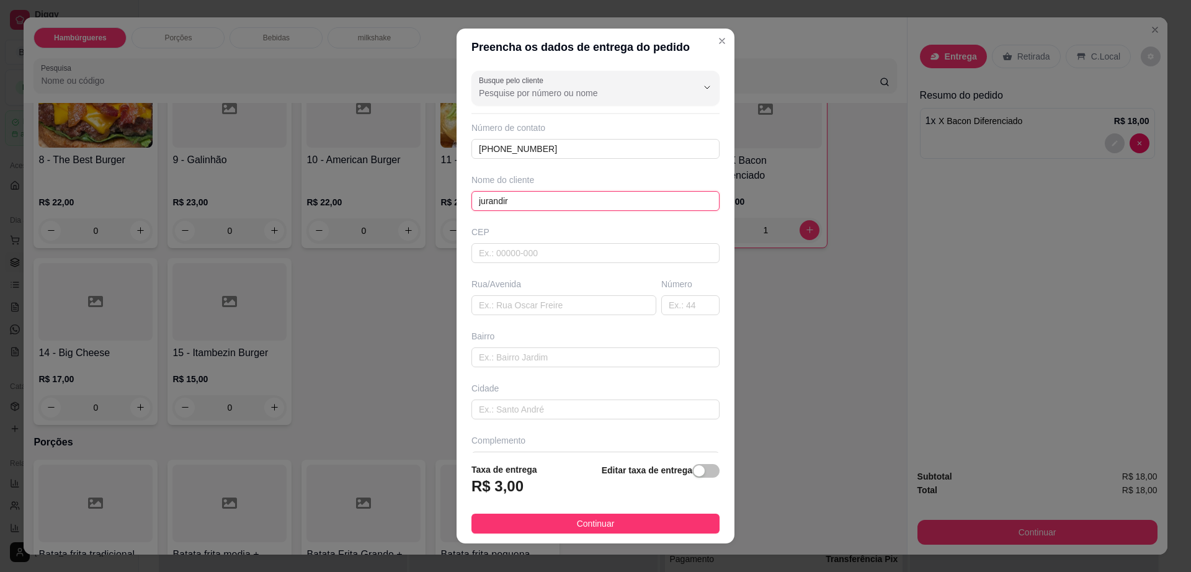
type input "jurandir"
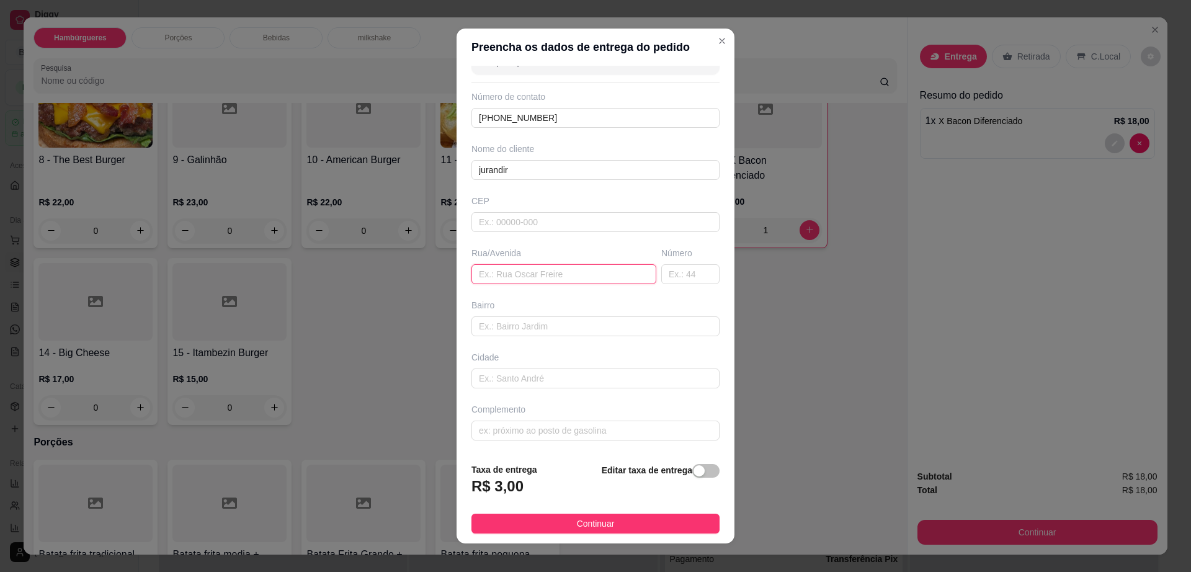
drag, startPoint x: 552, startPoint y: 282, endPoint x: 540, endPoint y: 269, distance: 18.0
click at [552, 282] on input "text" at bounding box center [563, 274] width 185 height 20
paste input "[GEOGRAPHIC_DATA], esquina do [GEOGRAPHIC_DATA]"
type input "[GEOGRAPHIC_DATA], esquina do [GEOGRAPHIC_DATA]"
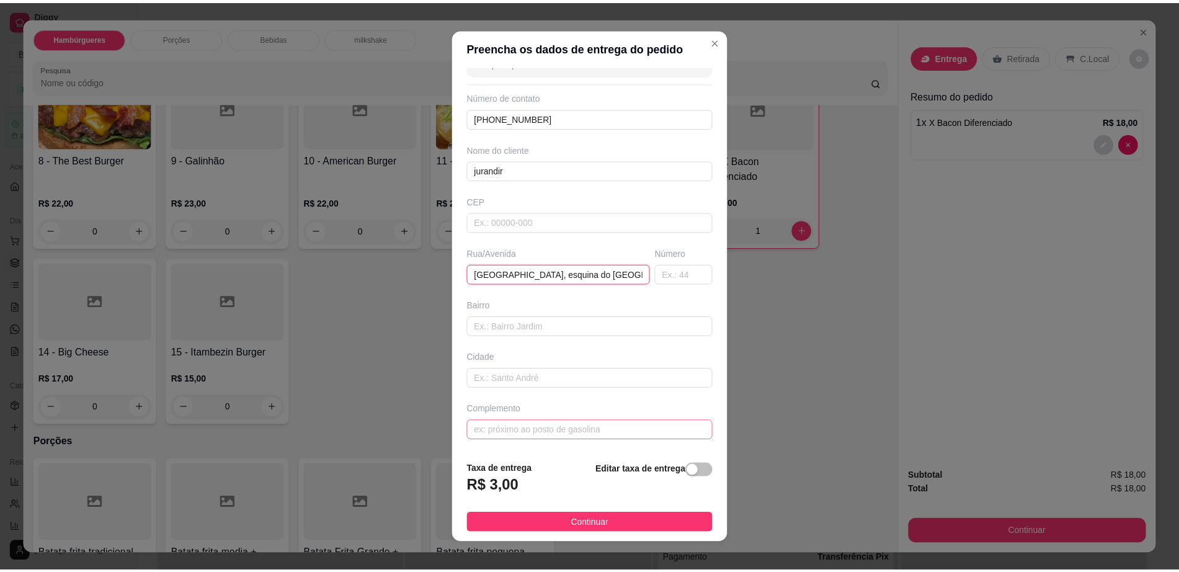
scroll to position [11, 0]
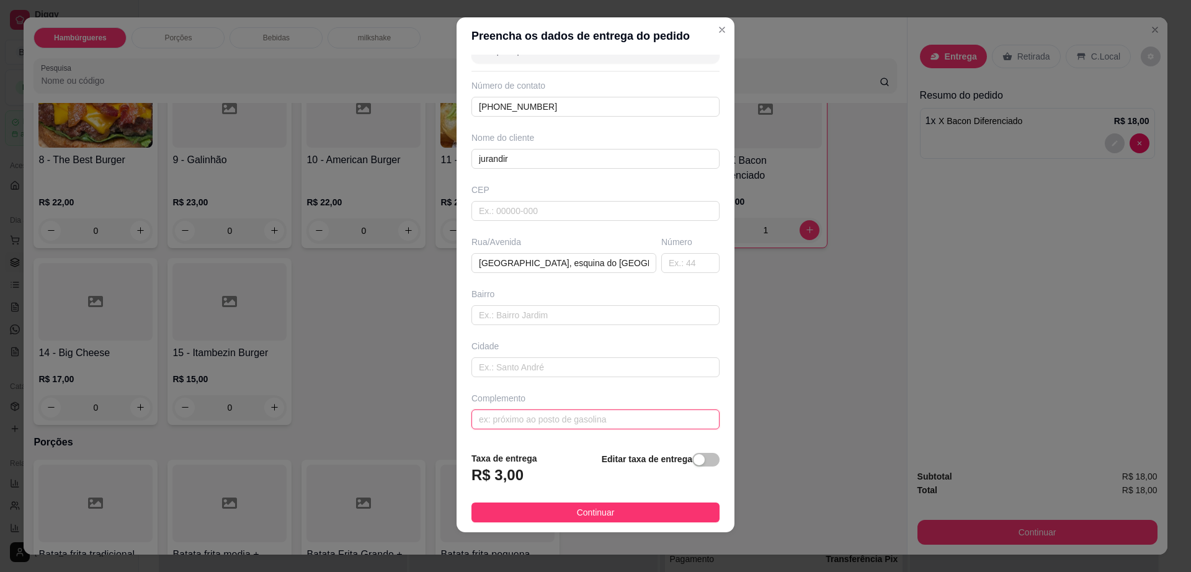
click at [573, 426] on input "text" at bounding box center [595, 419] width 248 height 20
paste input "Sem número"
type input "Sem número"
click at [583, 514] on span "Continuar" at bounding box center [596, 513] width 38 height 14
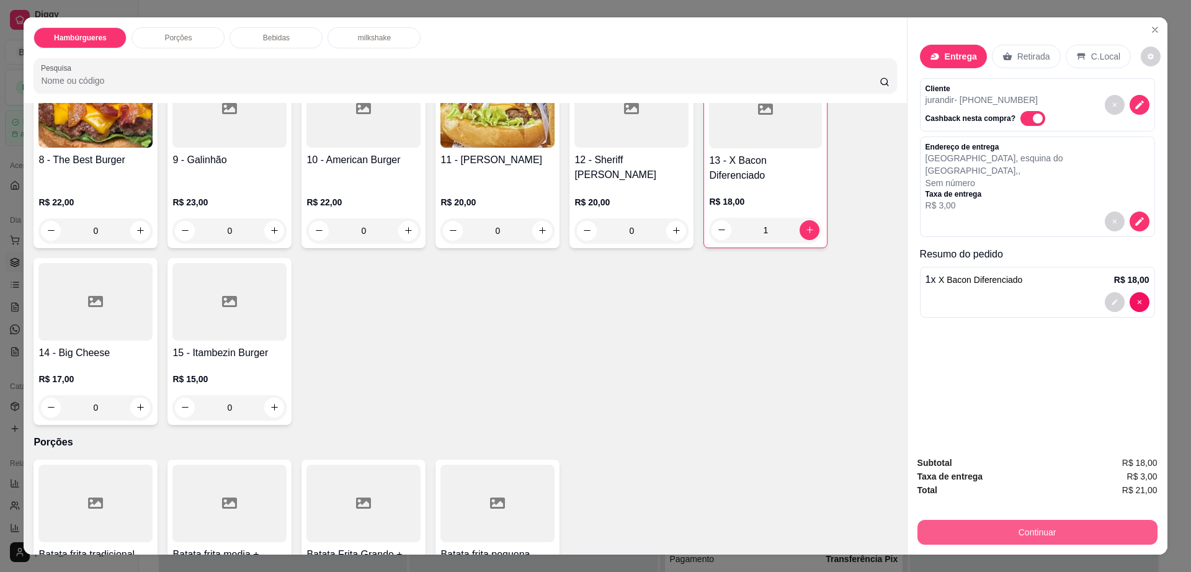
click at [952, 527] on button "Continuar" at bounding box center [1037, 532] width 240 height 25
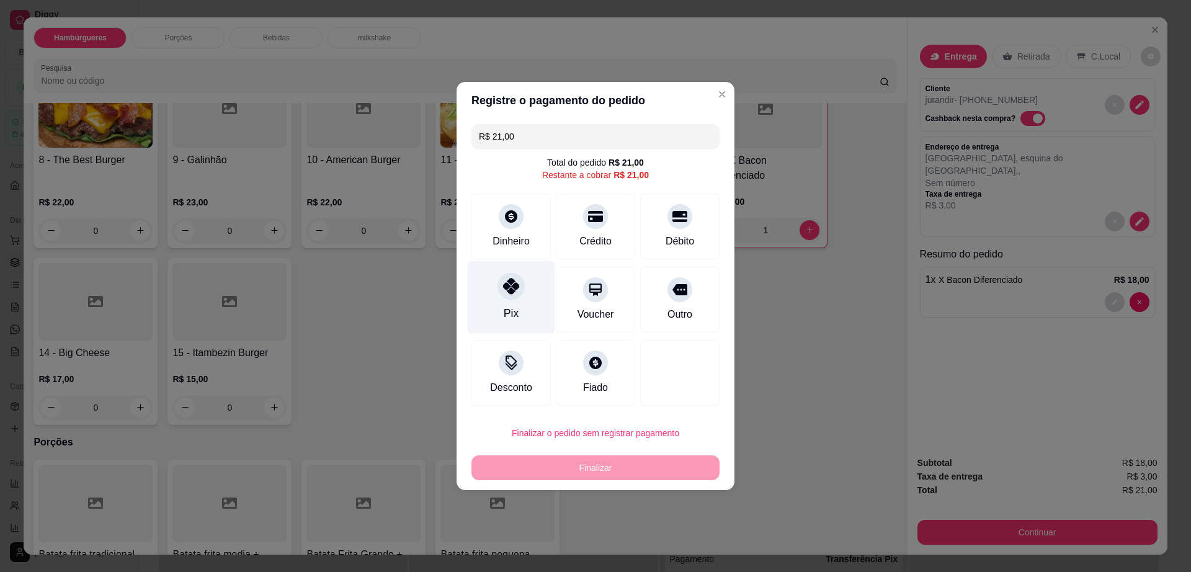
click at [492, 288] on div "Pix" at bounding box center [511, 297] width 87 height 73
type input "R$ 0,00"
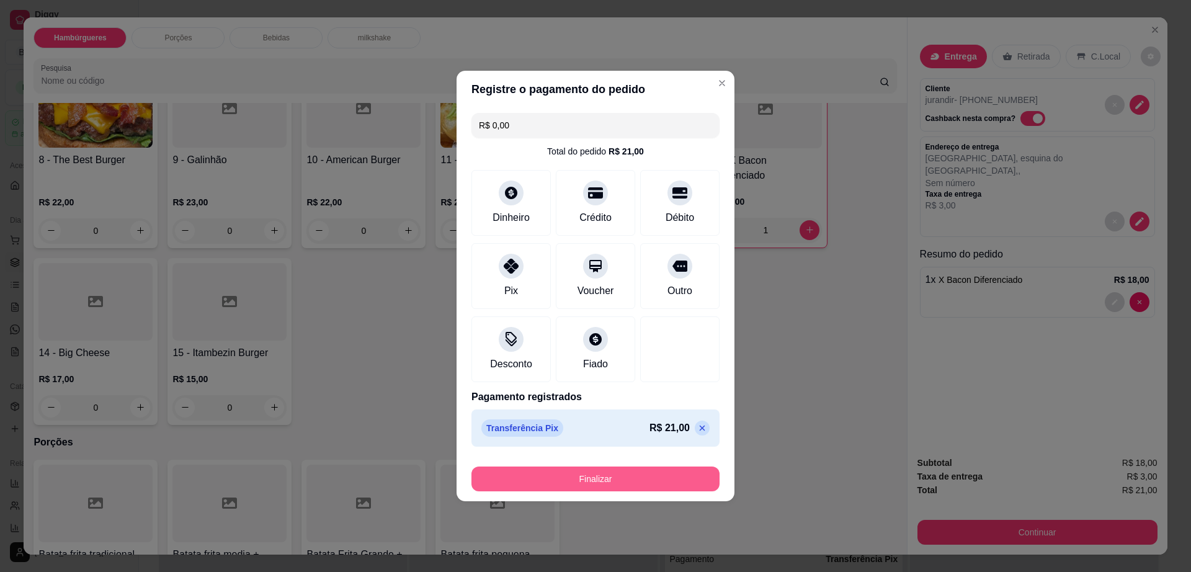
click at [584, 476] on button "Finalizar" at bounding box center [595, 478] width 248 height 25
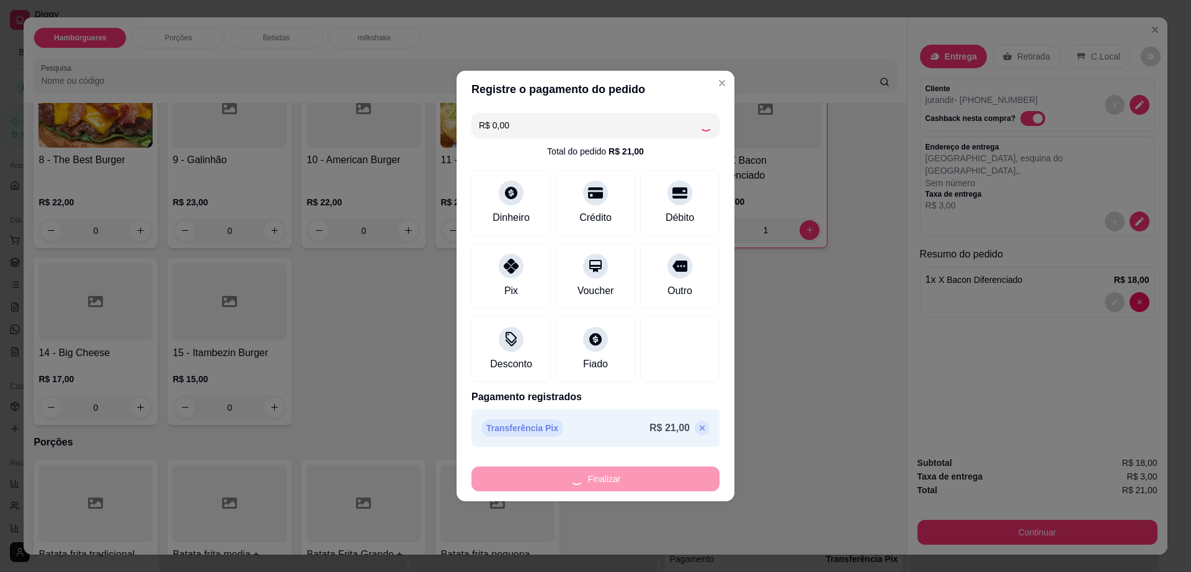
type input "0"
type input "-R$ 21,00"
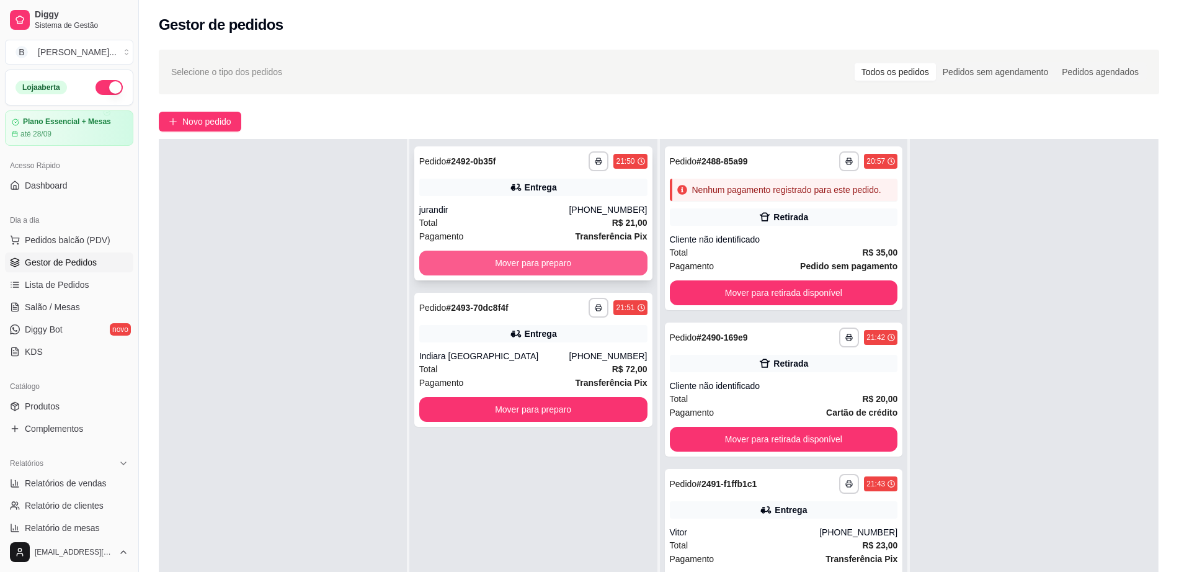
click at [594, 259] on button "Mover para preparo" at bounding box center [533, 263] width 228 height 25
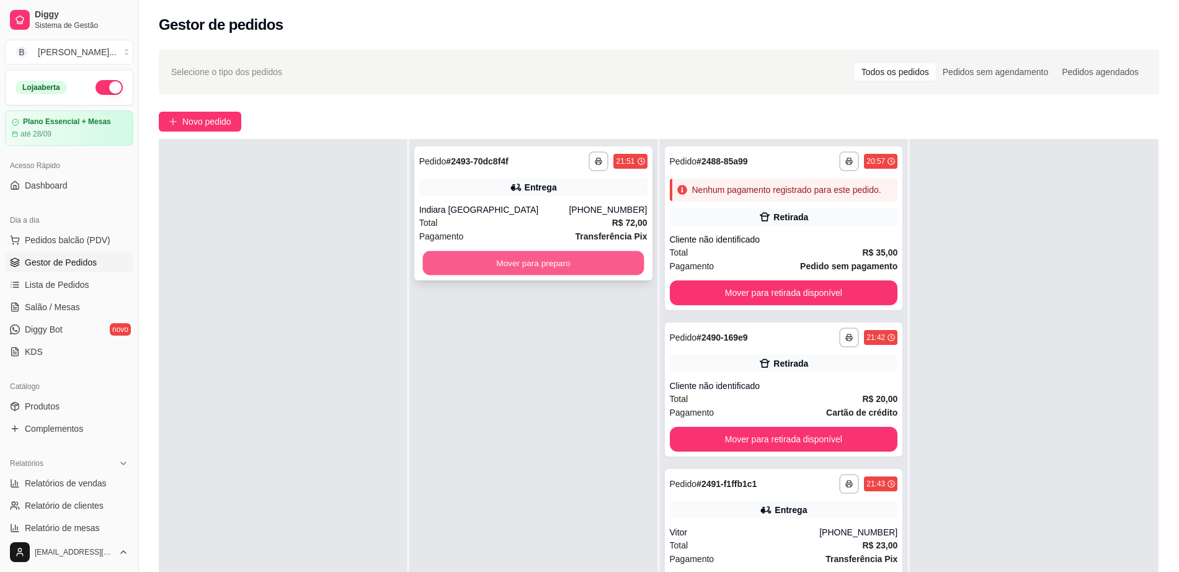
click at [561, 270] on button "Mover para preparo" at bounding box center [532, 263] width 221 height 24
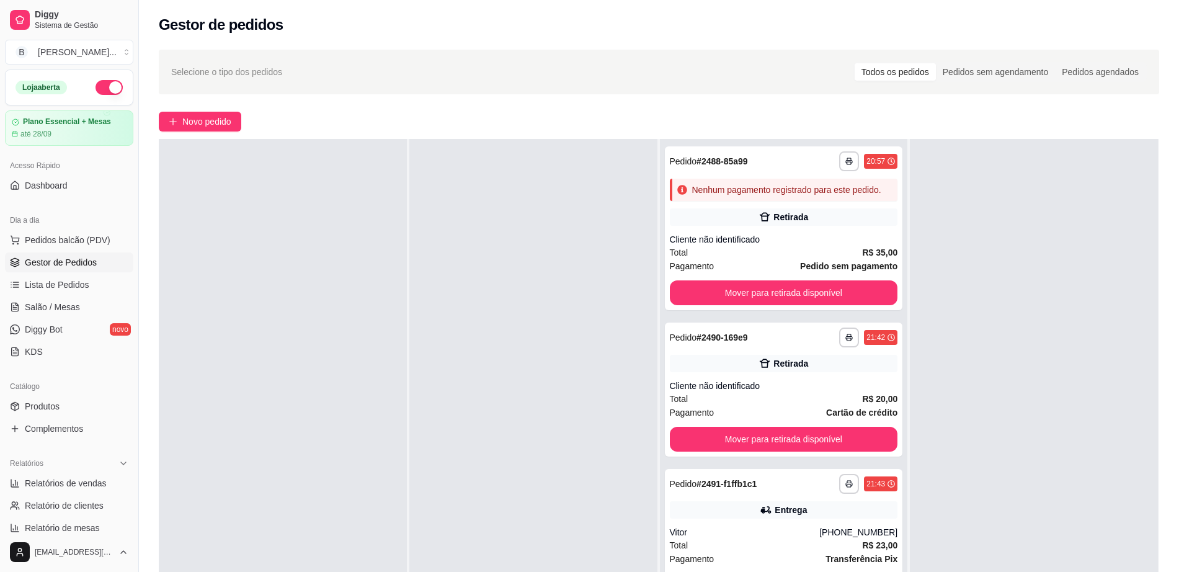
click at [565, 274] on div at bounding box center [533, 425] width 248 height 572
click at [795, 226] on div "Retirada" at bounding box center [784, 216] width 228 height 17
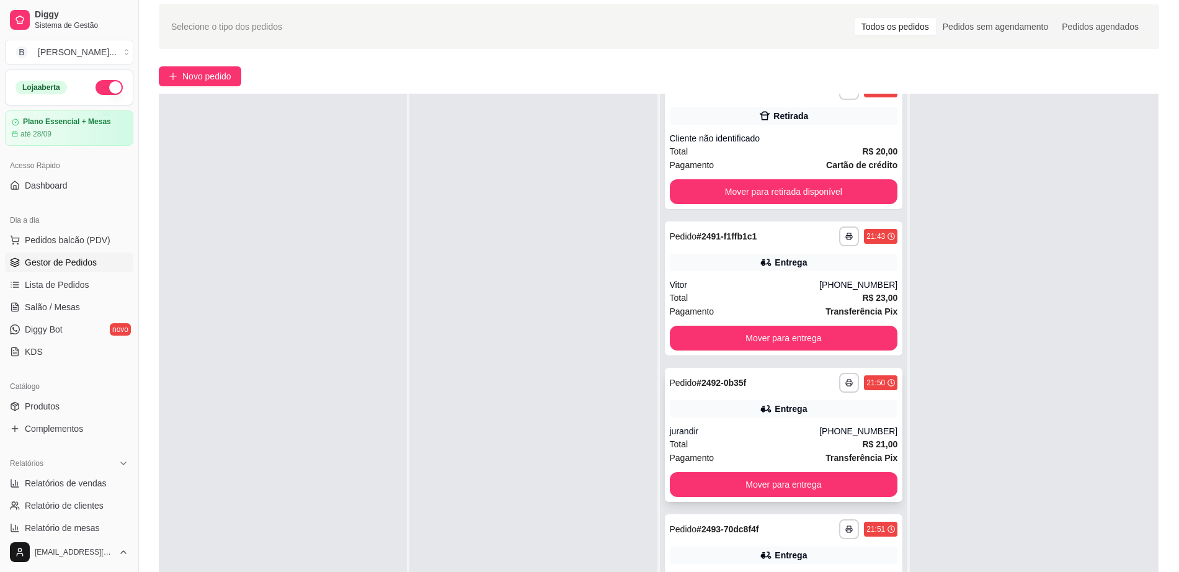
scroll to position [189, 0]
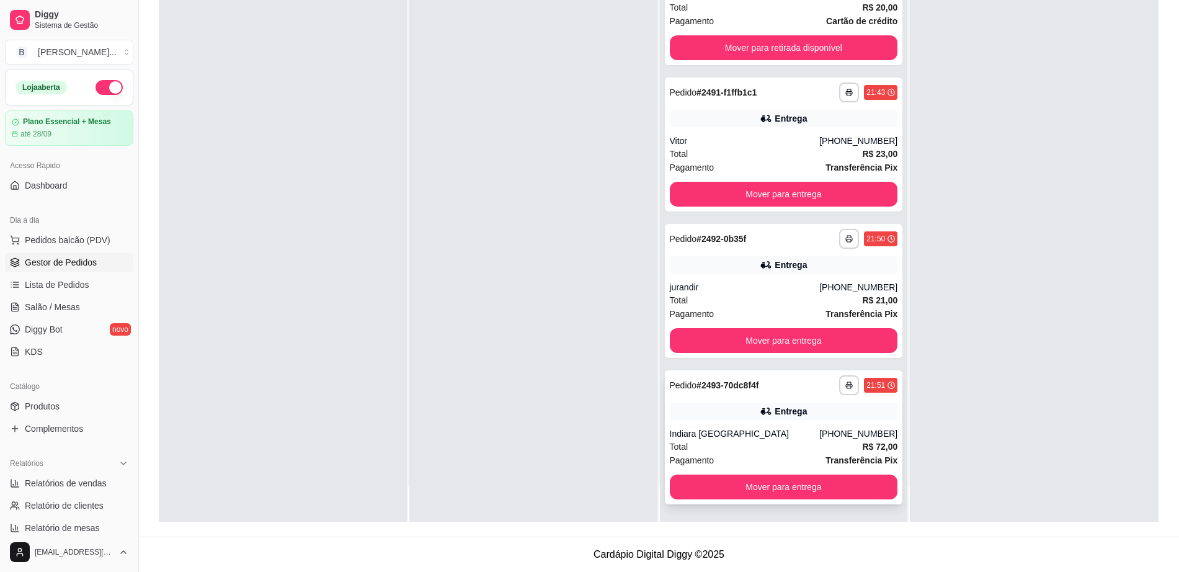
click at [751, 452] on div "**********" at bounding box center [784, 437] width 238 height 134
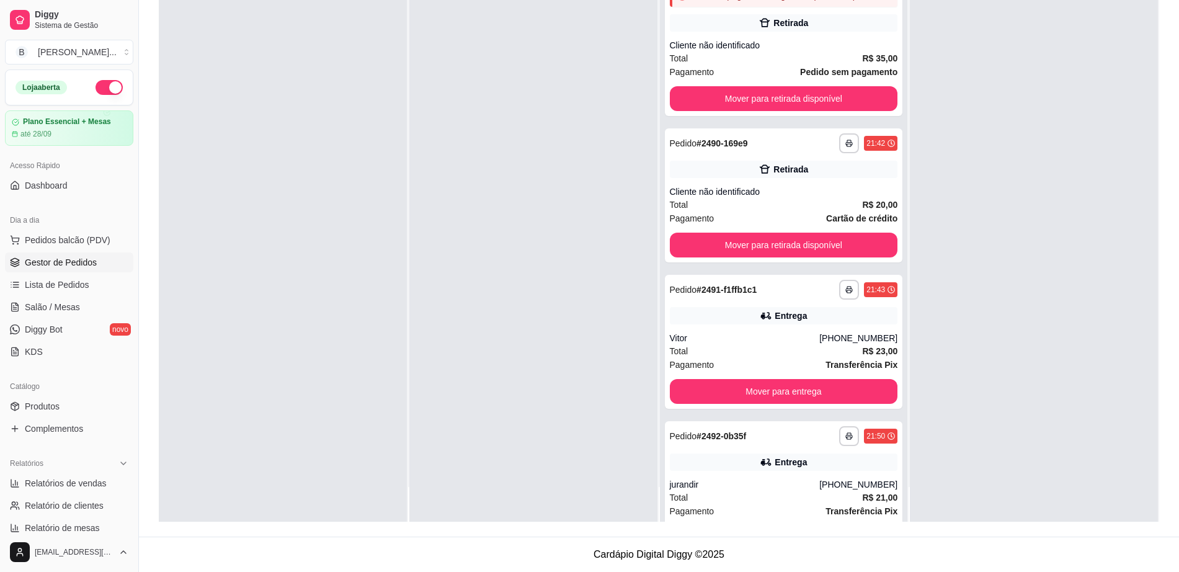
scroll to position [0, 0]
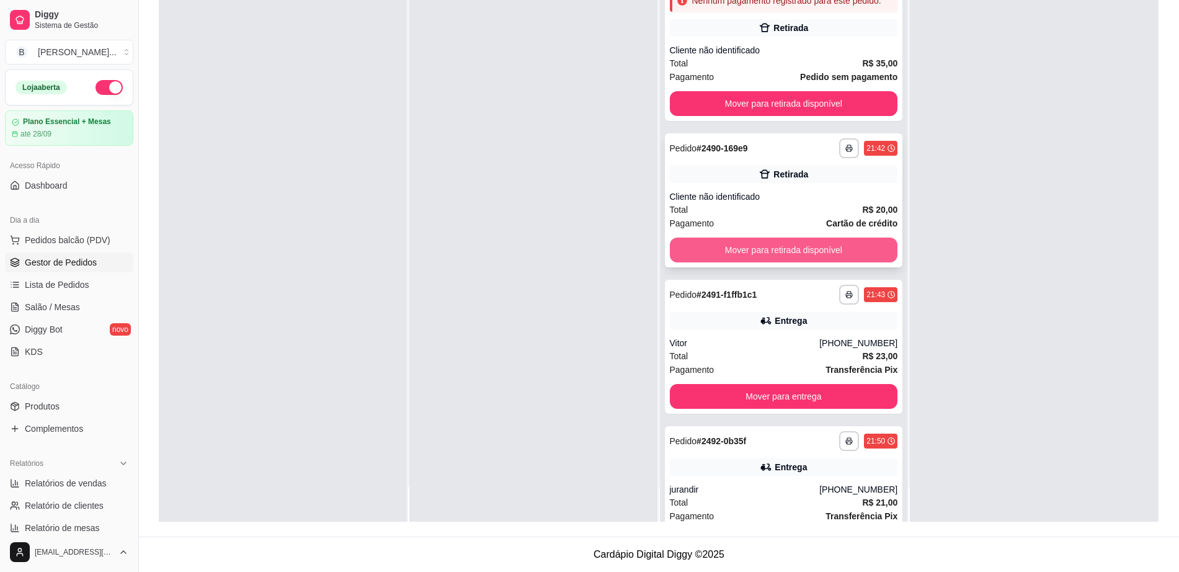
click at [829, 262] on button "Mover para retirada disponível" at bounding box center [784, 250] width 228 height 25
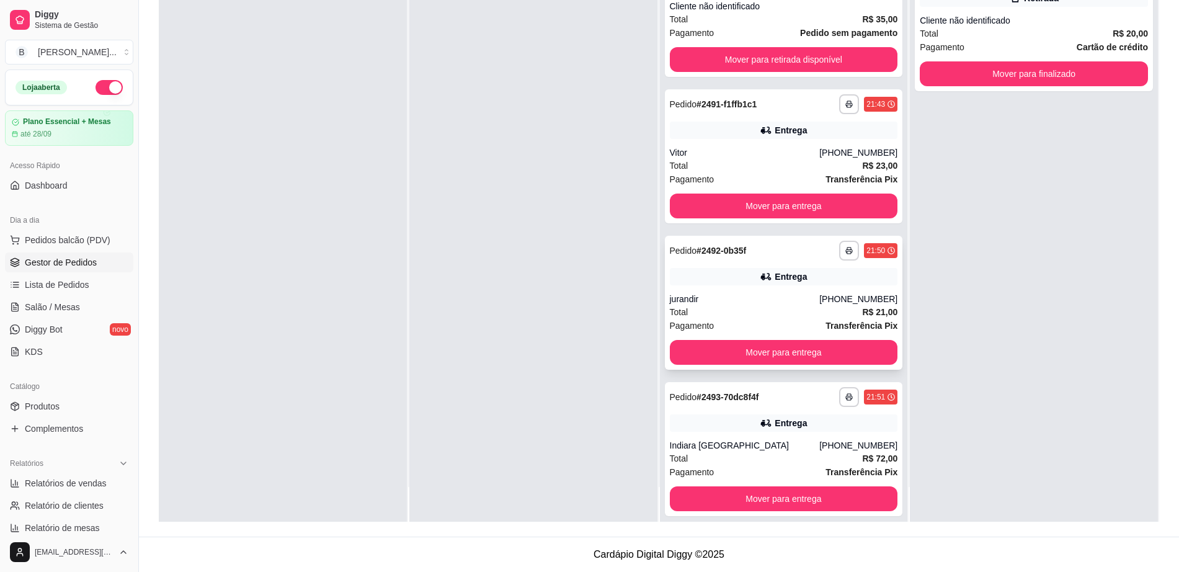
scroll to position [68, 0]
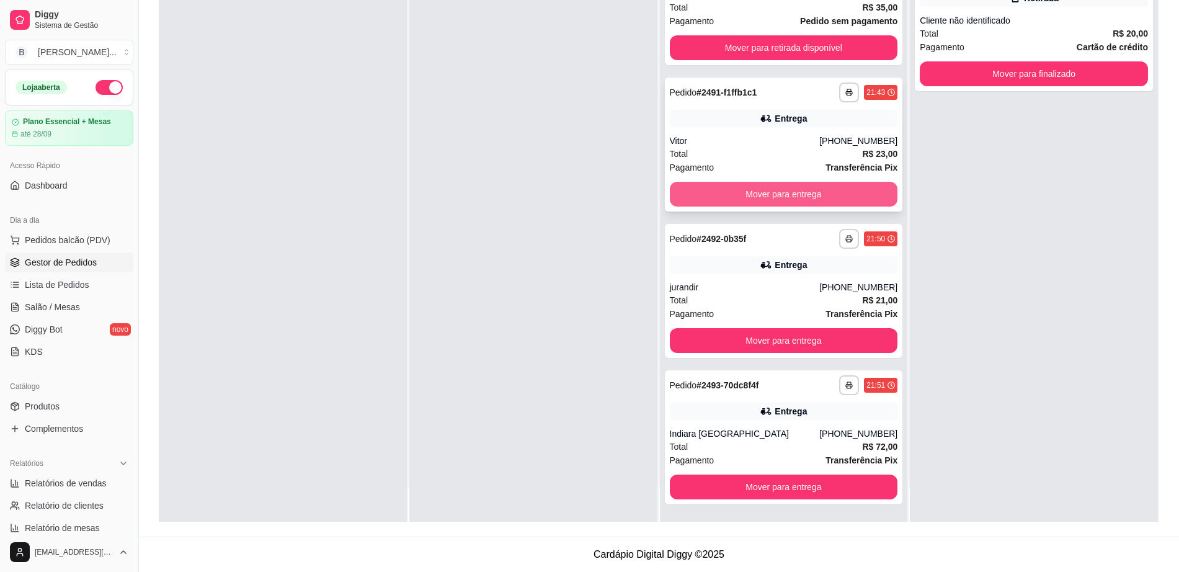
click at [750, 197] on button "Mover para entrega" at bounding box center [784, 194] width 228 height 25
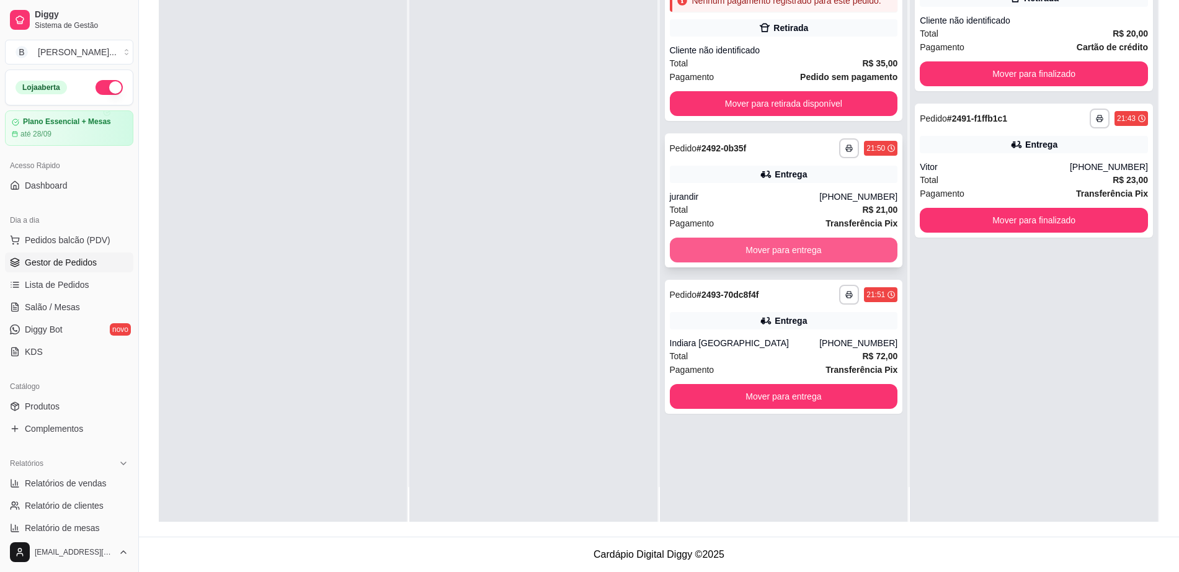
click at [755, 250] on button "Mover para entrega" at bounding box center [784, 250] width 228 height 25
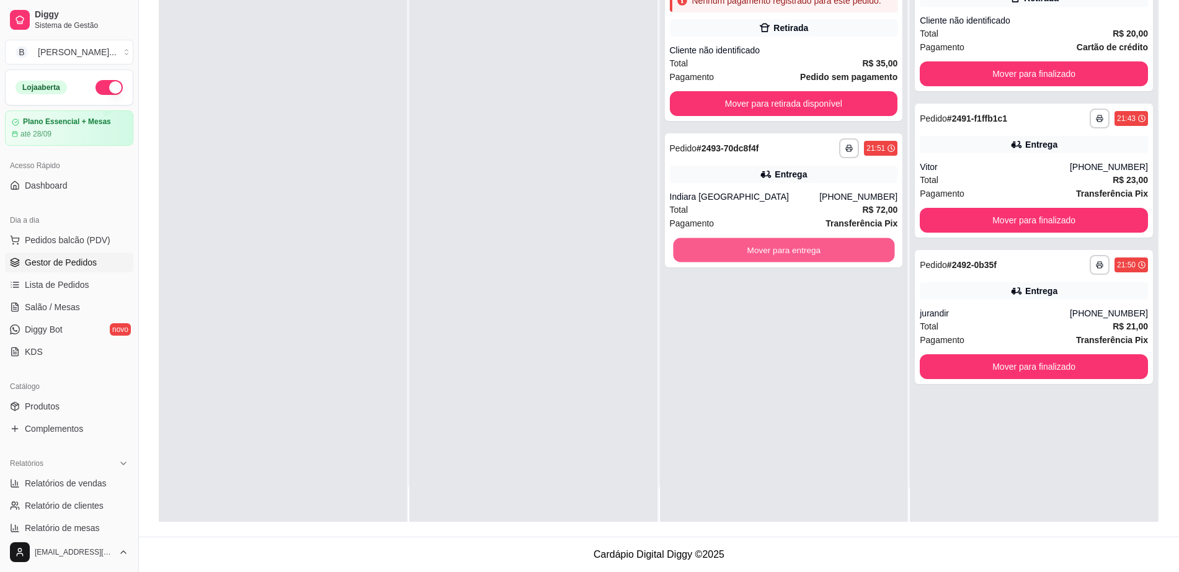
click at [755, 250] on button "Mover para entrega" at bounding box center [783, 250] width 221 height 24
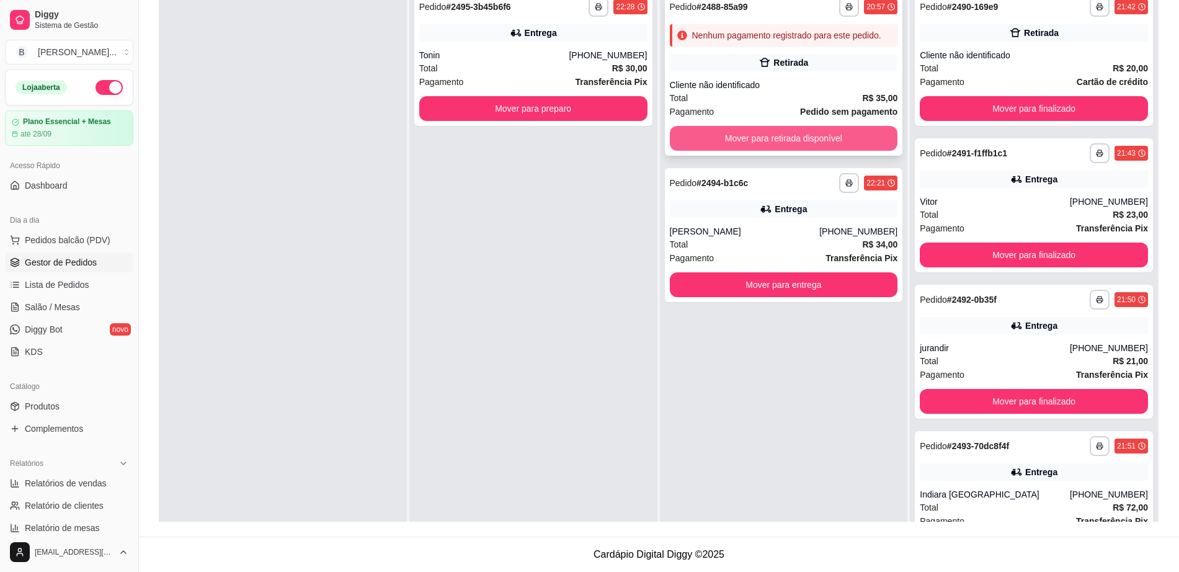
click at [786, 131] on button "Mover para retirada disponível" at bounding box center [784, 138] width 228 height 25
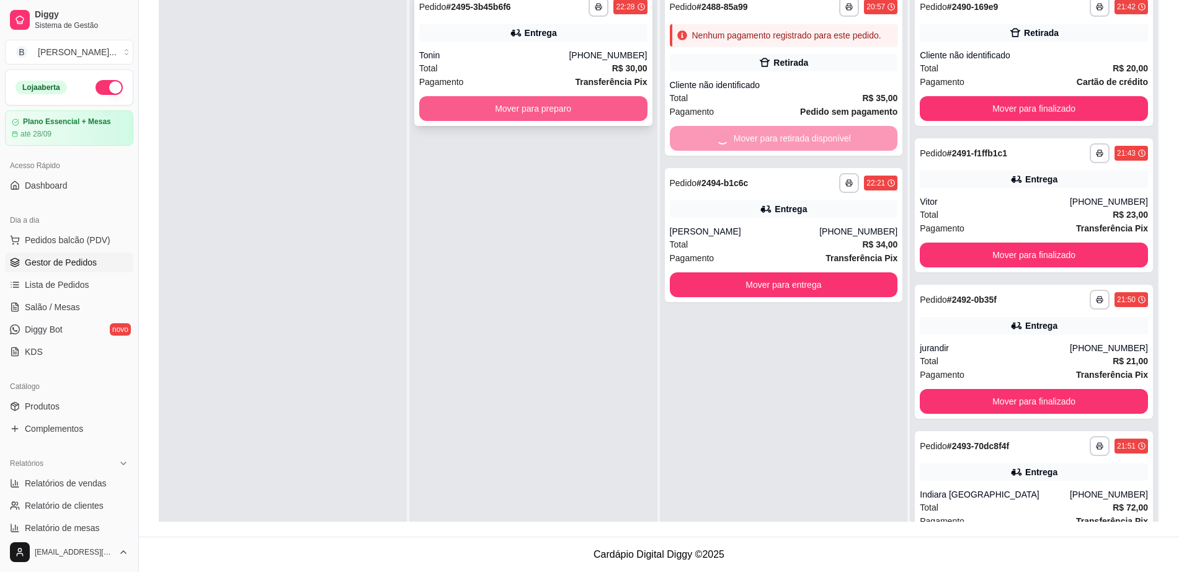
click at [571, 114] on button "Mover para preparo" at bounding box center [533, 108] width 228 height 25
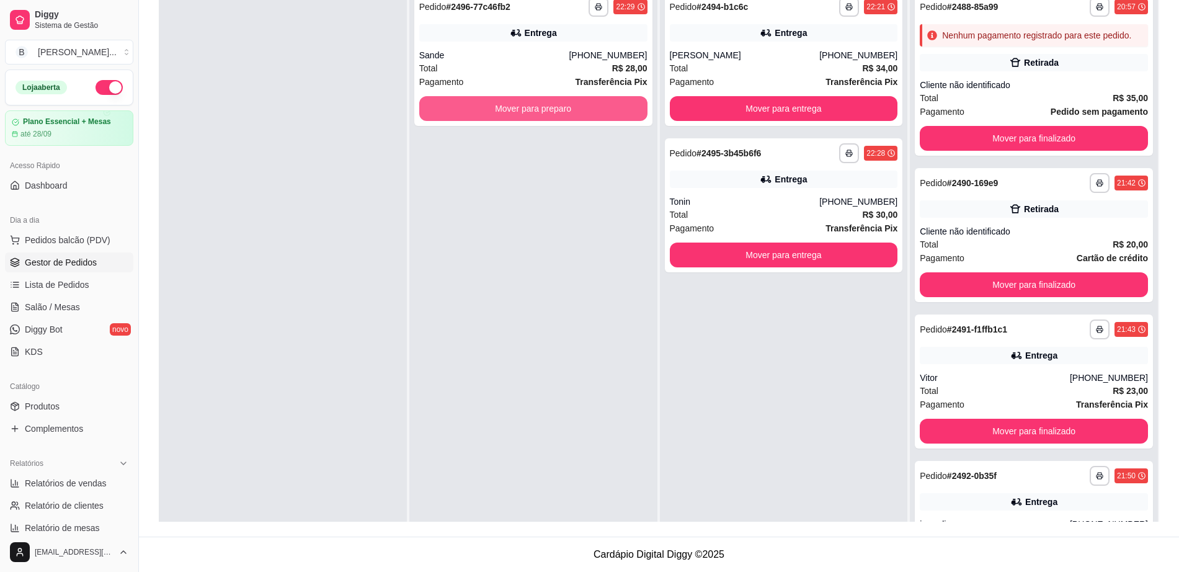
click at [571, 114] on button "Mover para preparo" at bounding box center [533, 108] width 228 height 25
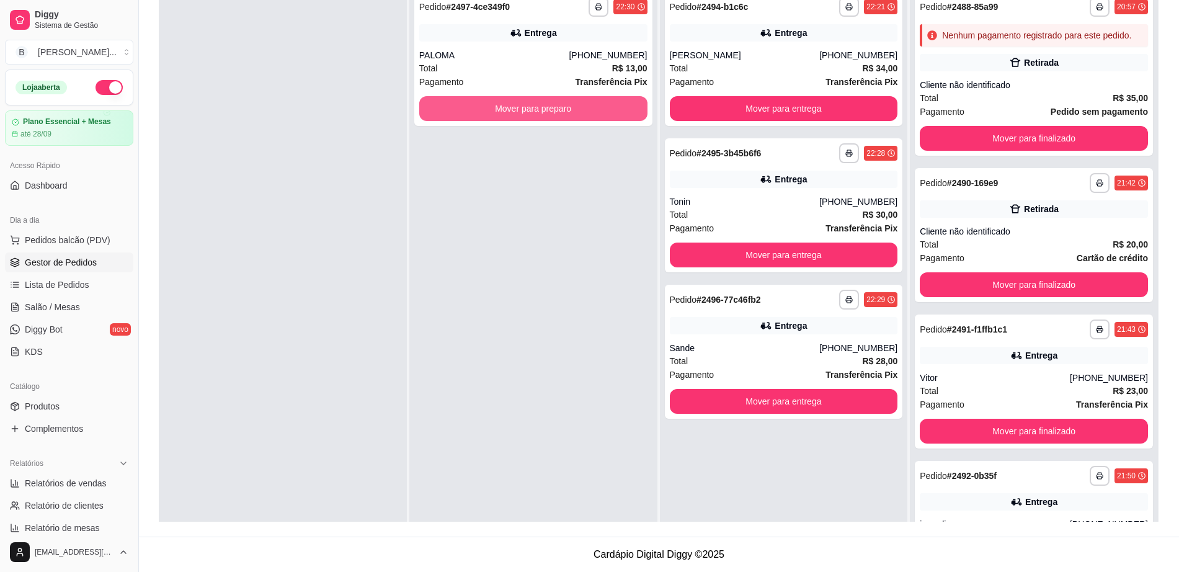
click at [571, 113] on button "Mover para preparo" at bounding box center [533, 108] width 228 height 25
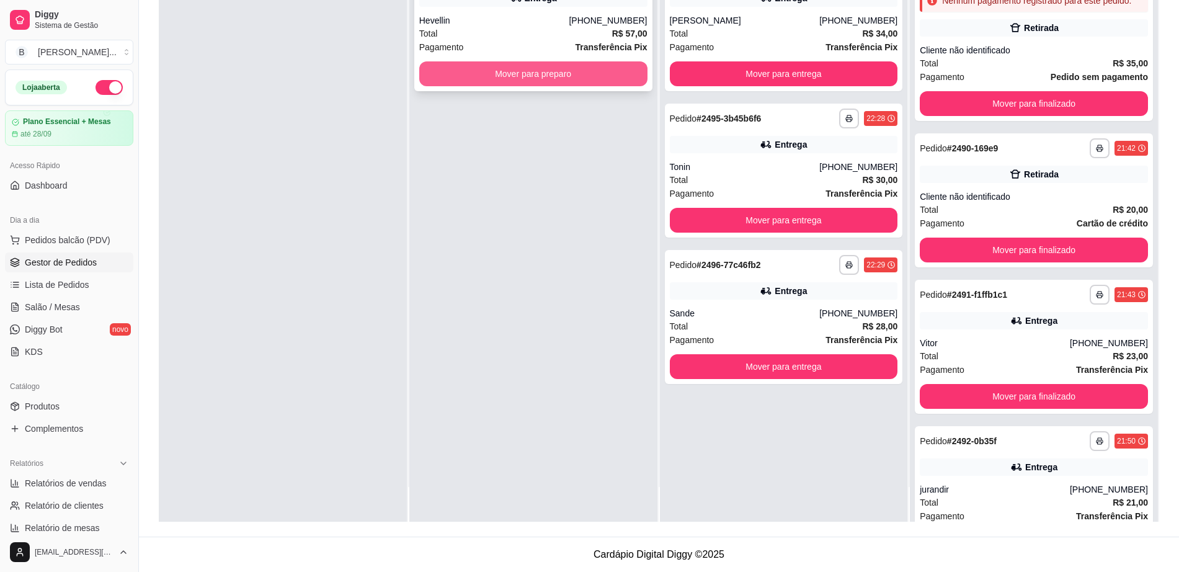
click at [527, 71] on button "Mover para preparo" at bounding box center [533, 73] width 228 height 25
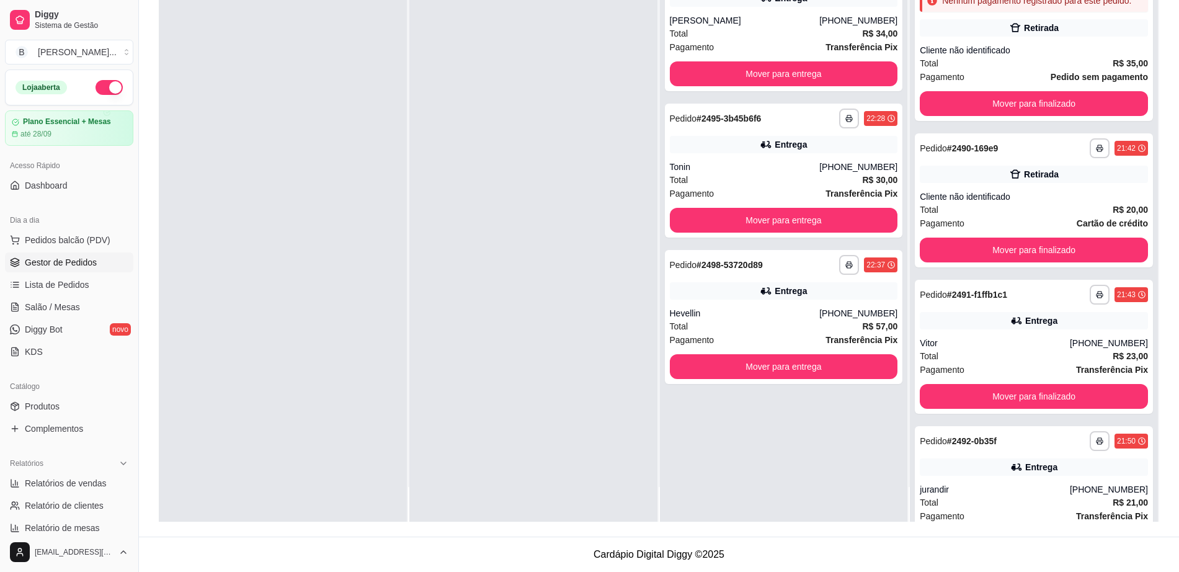
click at [681, 423] on div "**********" at bounding box center [784, 236] width 248 height 572
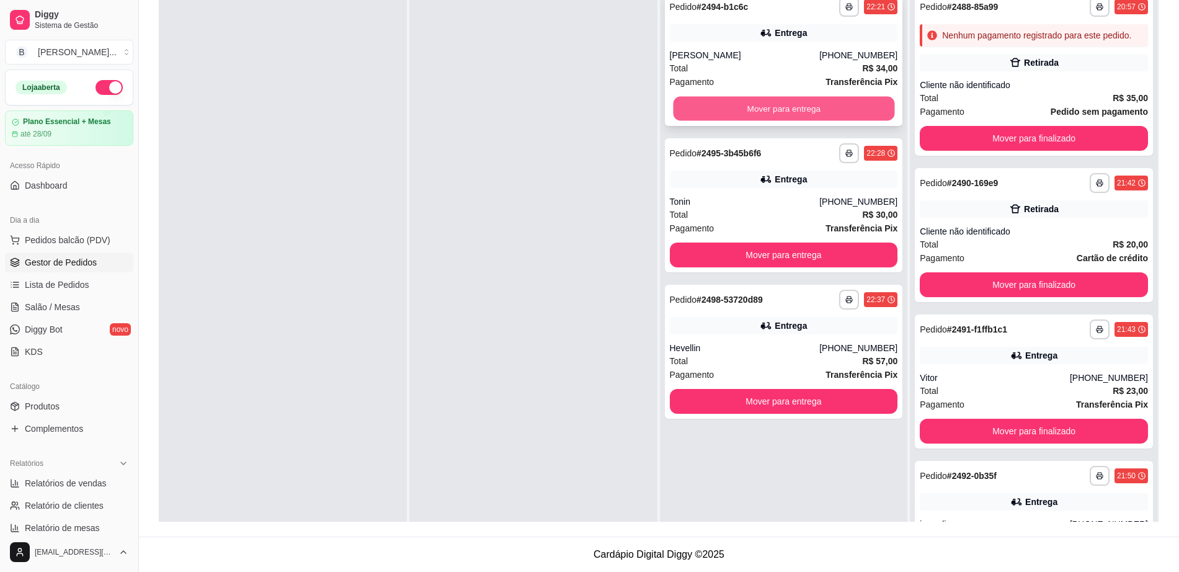
click at [778, 107] on button "Mover para entrega" at bounding box center [783, 109] width 221 height 24
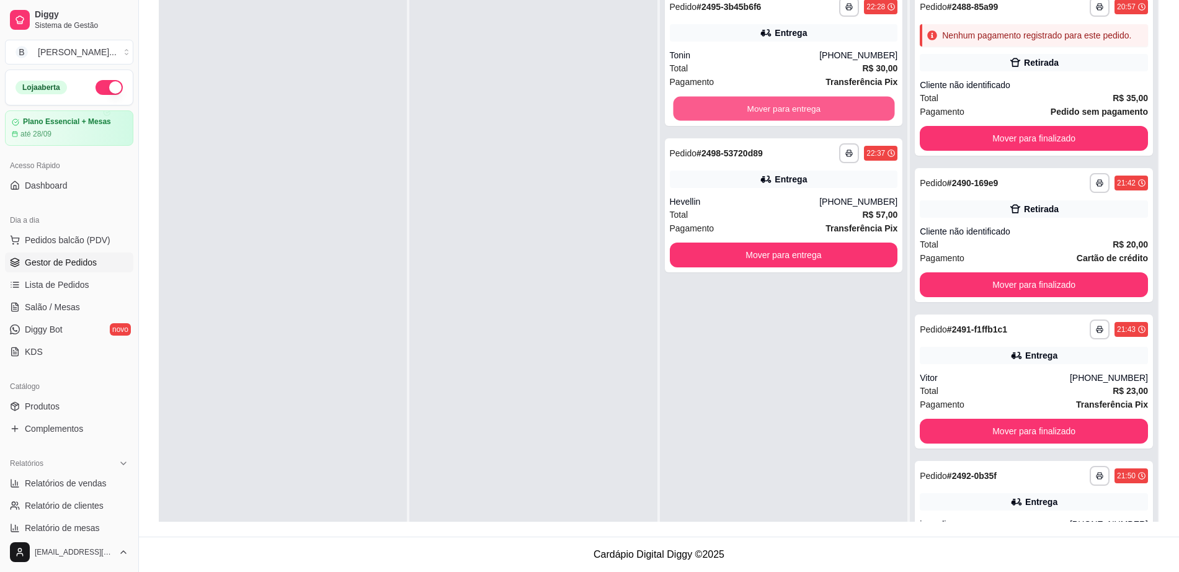
click at [778, 107] on button "Mover para entrega" at bounding box center [783, 109] width 221 height 24
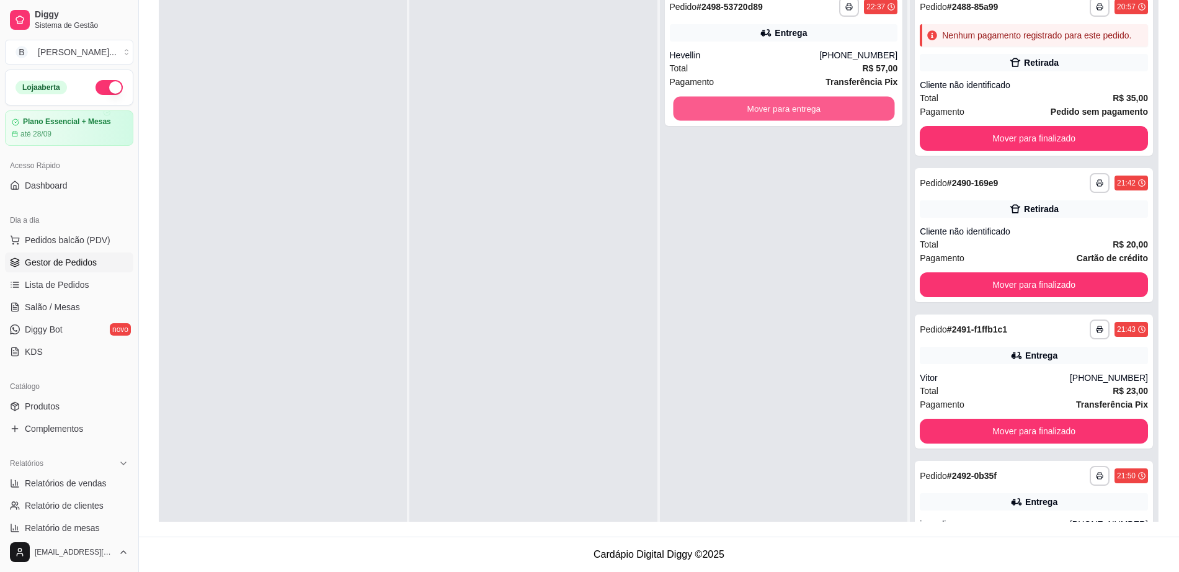
click at [778, 107] on button "Mover para entrega" at bounding box center [783, 109] width 221 height 24
